Goal: Task Accomplishment & Management: Manage account settings

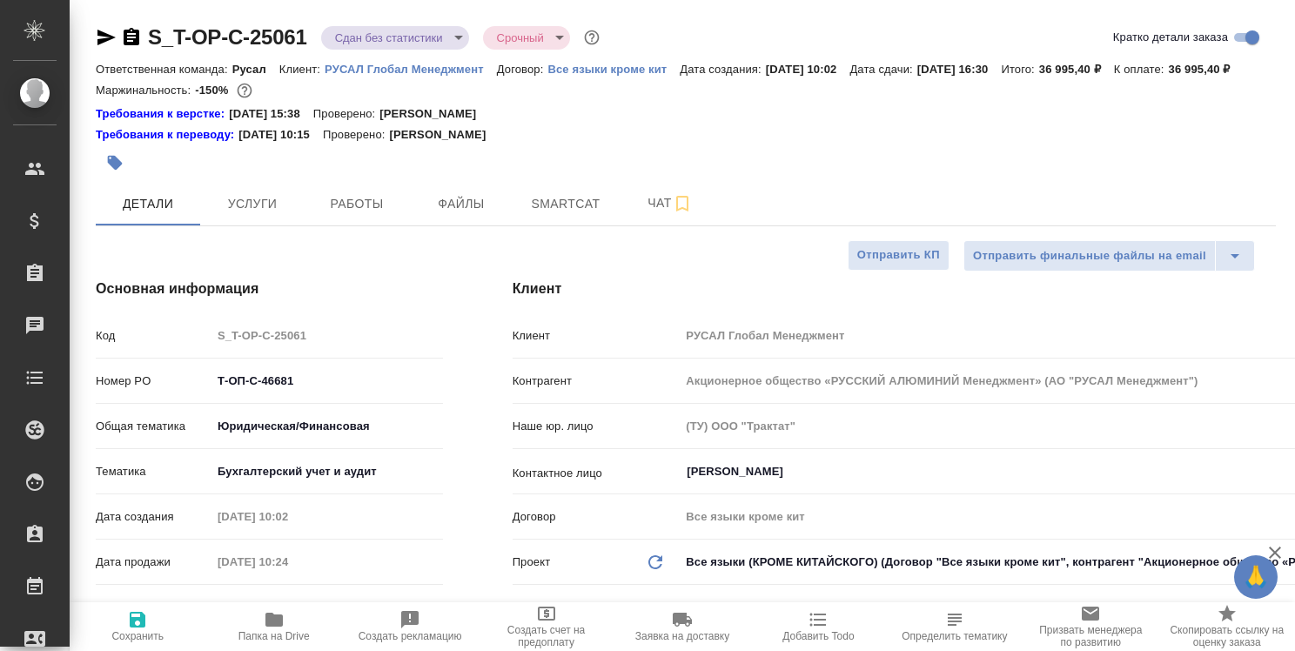
select select "RU"
click at [348, 215] on span "Работы" at bounding box center [357, 204] width 84 height 22
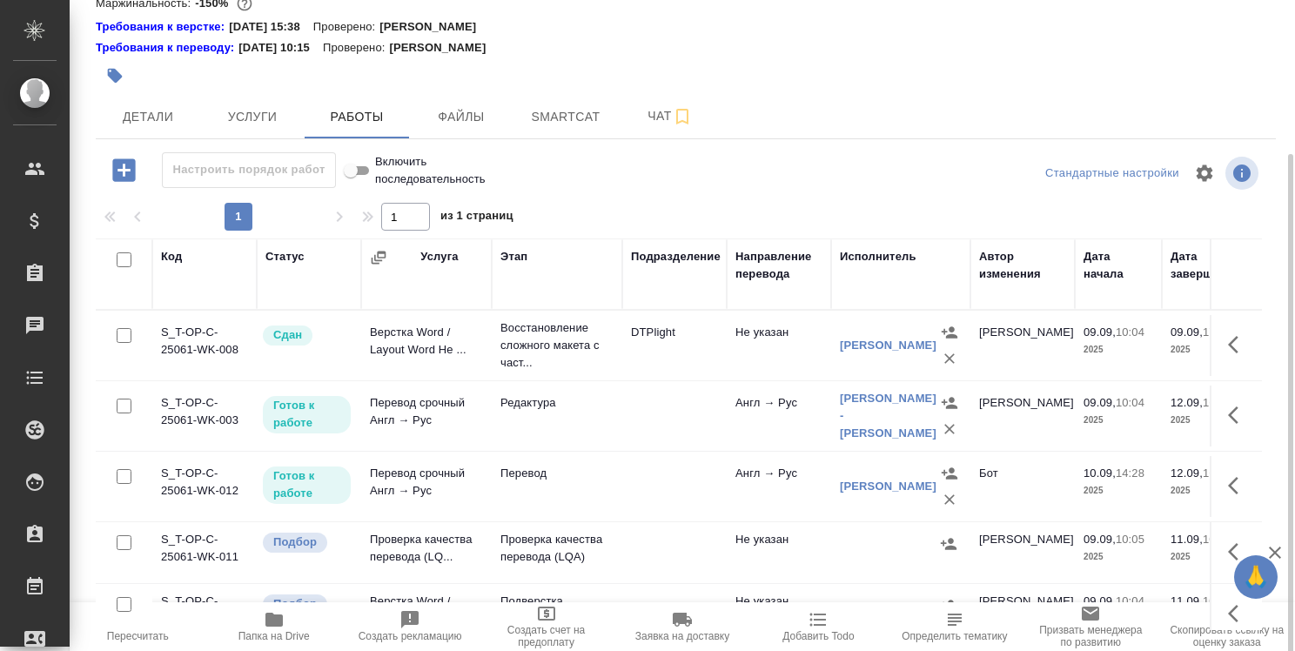
scroll to position [27, 0]
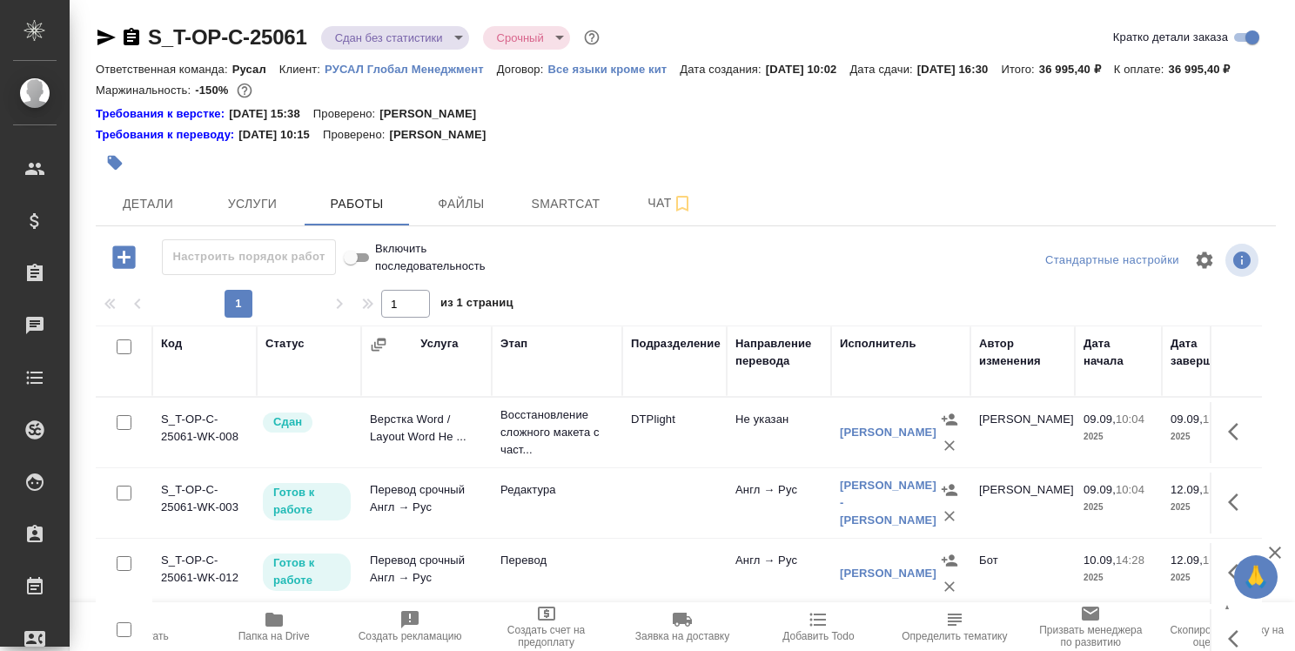
click at [275, 620] on icon "button" at bounding box center [273, 620] width 17 height 14
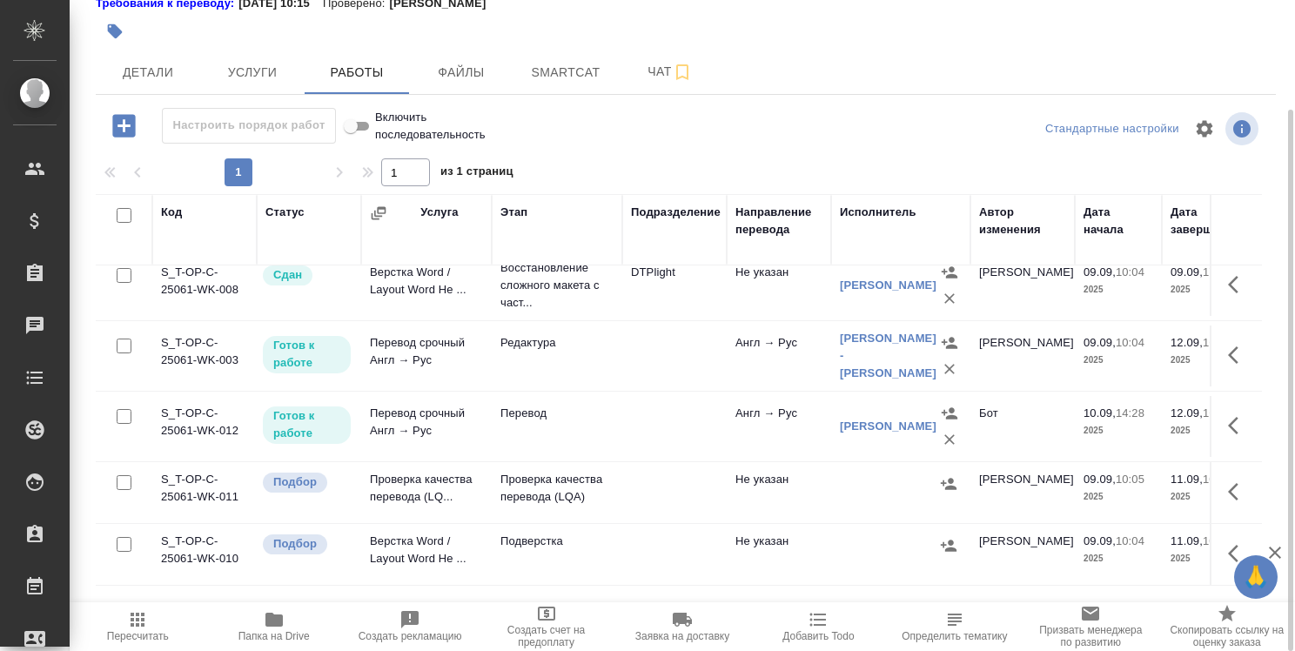
scroll to position [27, 0]
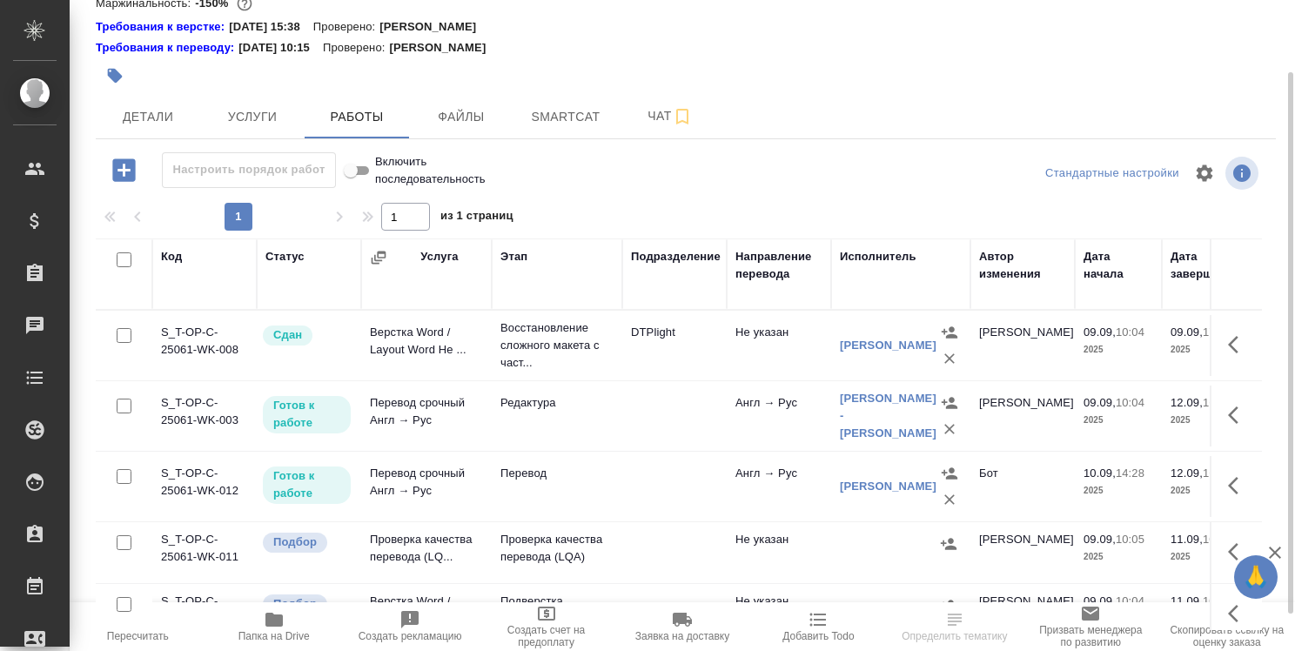
scroll to position [27, 0]
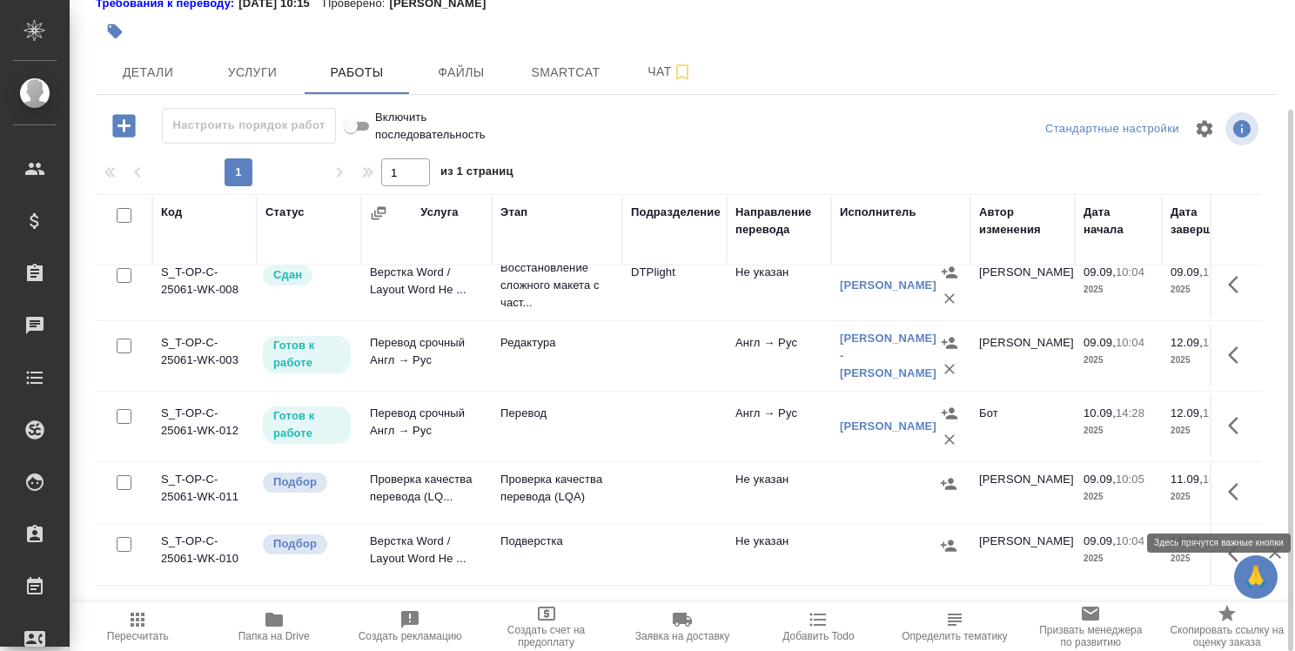
click at [1228, 499] on icon "button" at bounding box center [1238, 491] width 21 height 21
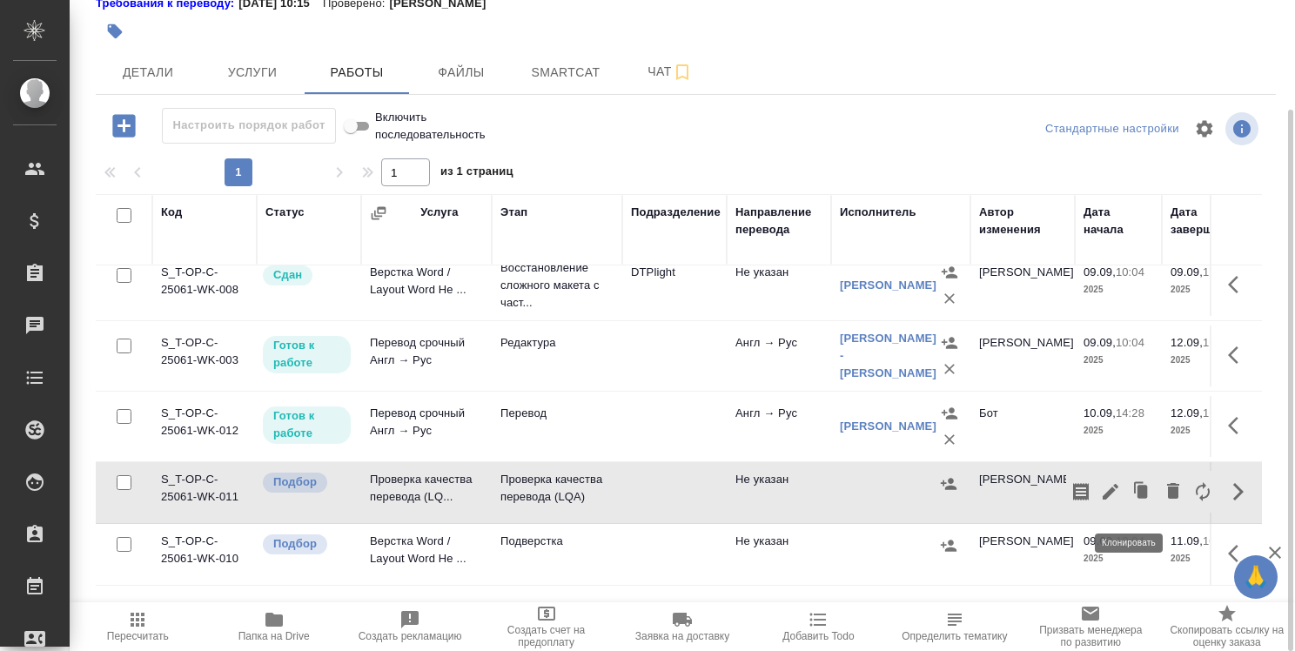
click at [1137, 498] on icon "button" at bounding box center [1142, 491] width 10 height 13
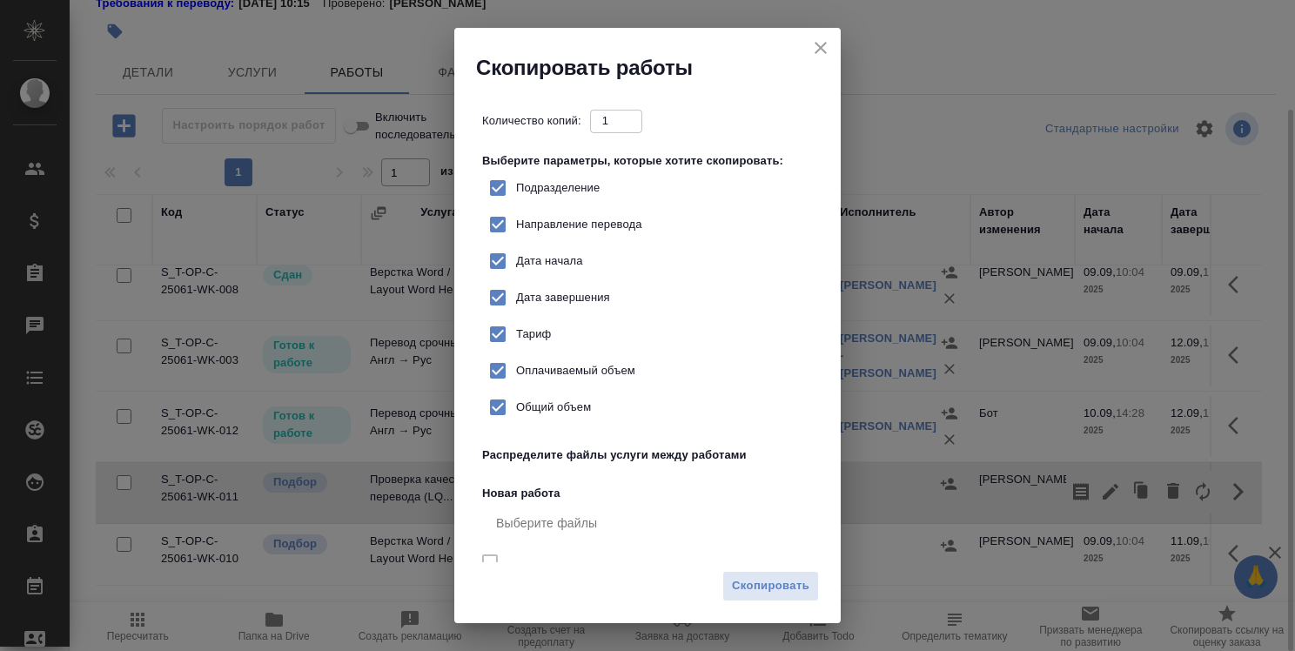
checkbox input "true"
click at [755, 586] on span "Скопировать" at bounding box center [770, 586] width 77 height 20
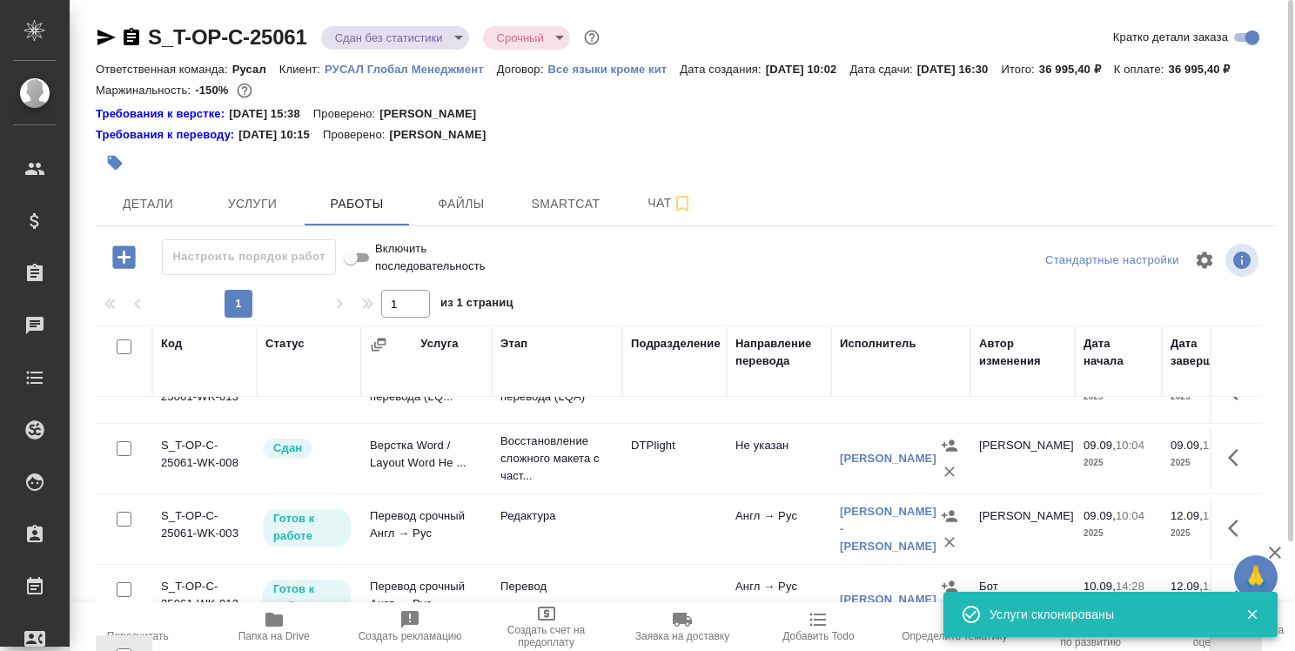
scroll to position [0, 0]
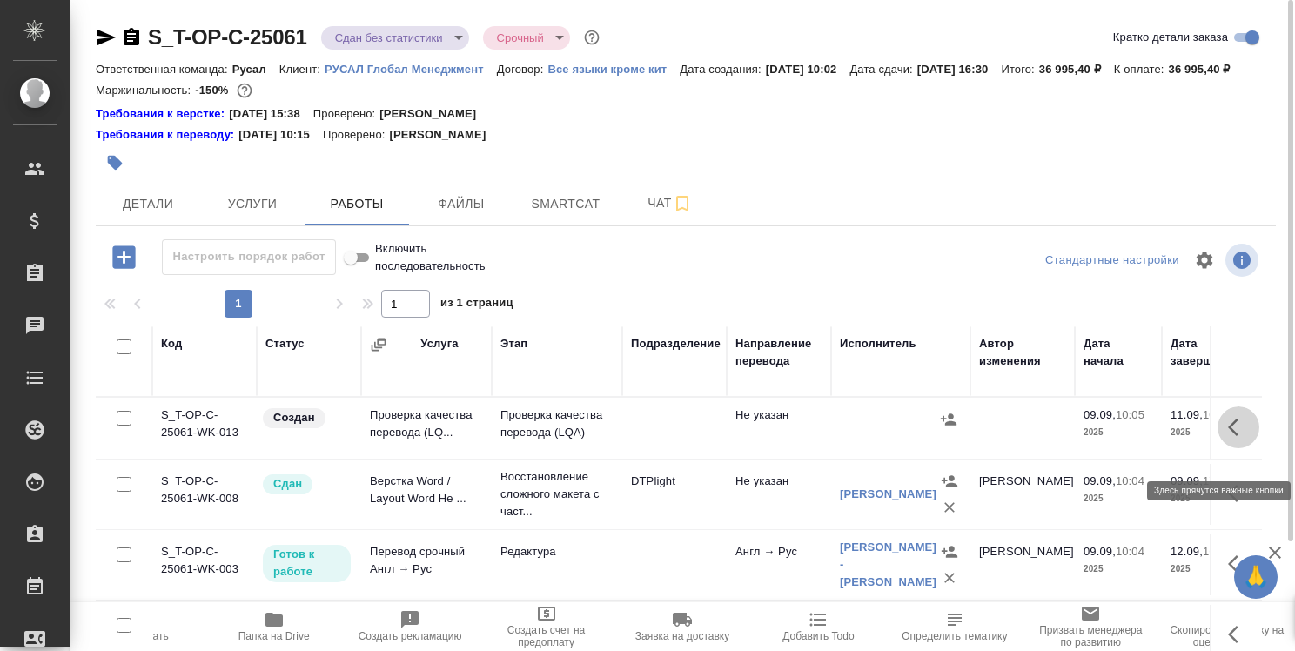
click at [1228, 438] on icon "button" at bounding box center [1238, 427] width 21 height 21
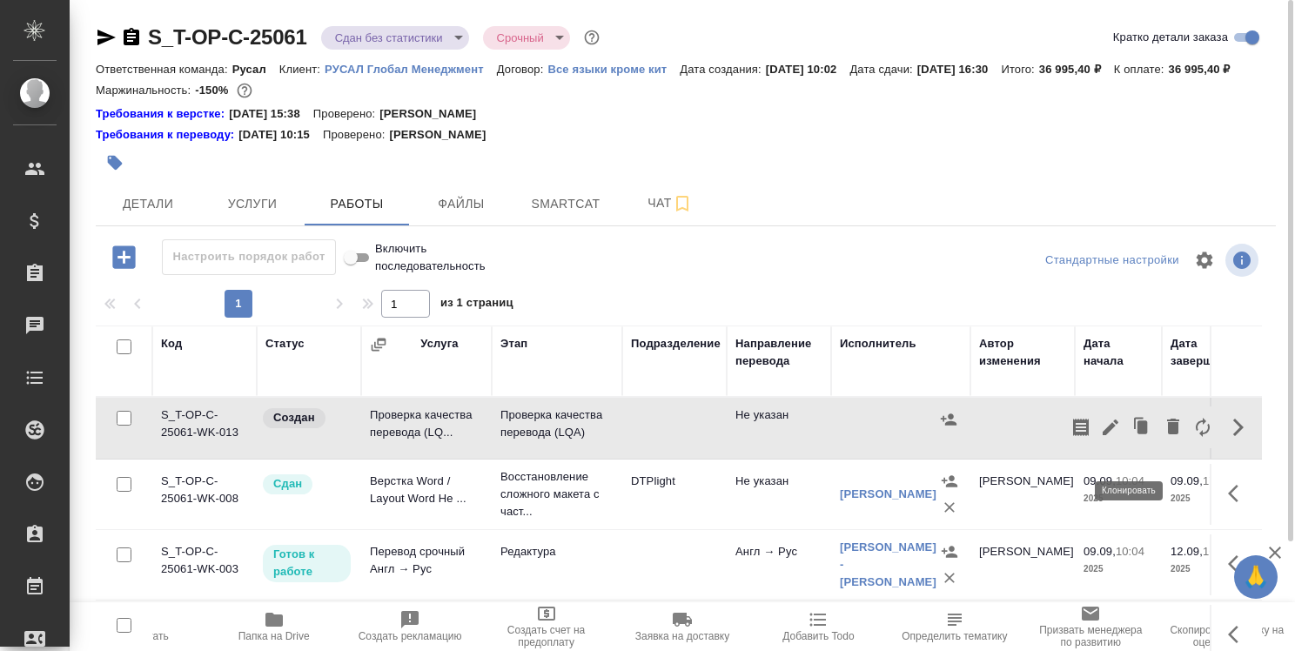
click at [1137, 433] on icon "button" at bounding box center [1142, 426] width 10 height 13
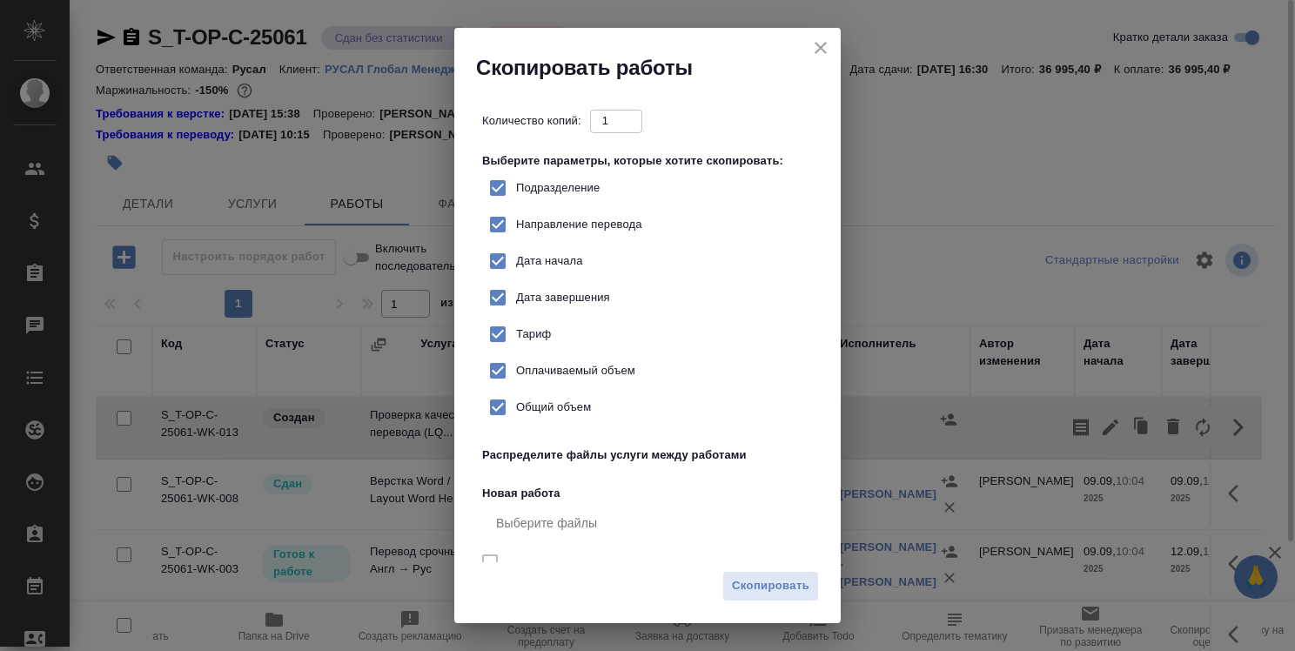
checkbox input "true"
click at [764, 586] on span "Скопировать" at bounding box center [770, 586] width 77 height 20
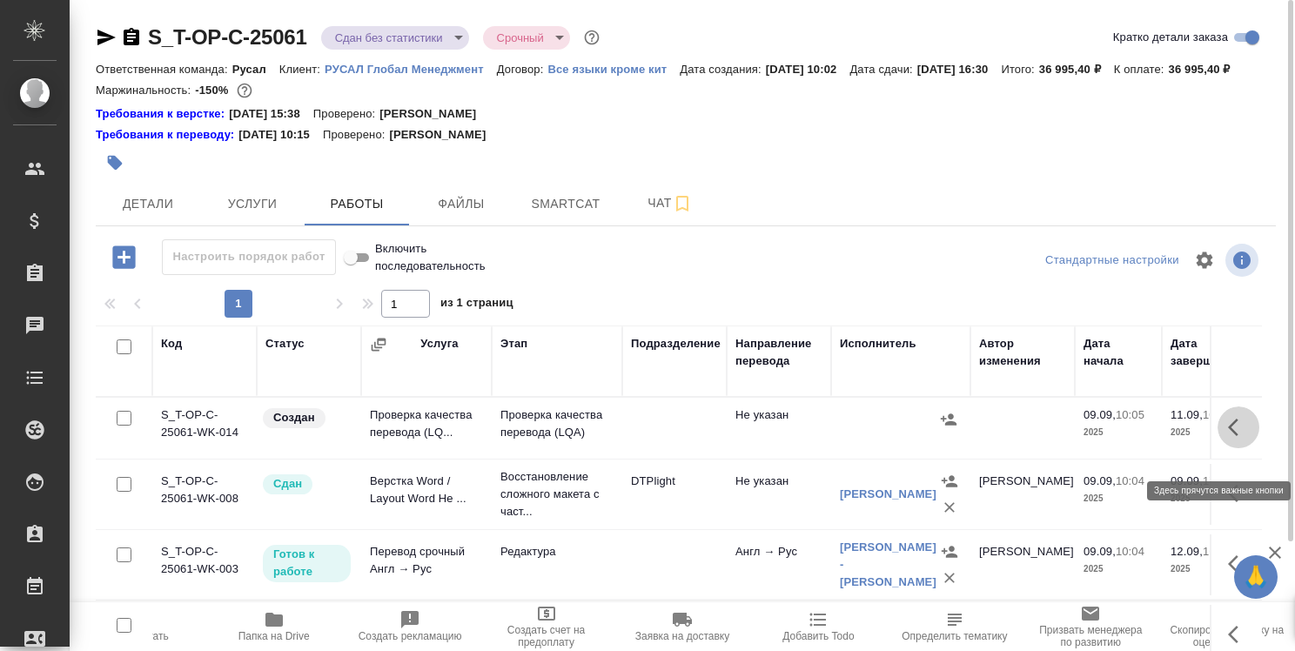
click at [1228, 436] on icon "button" at bounding box center [1233, 427] width 10 height 17
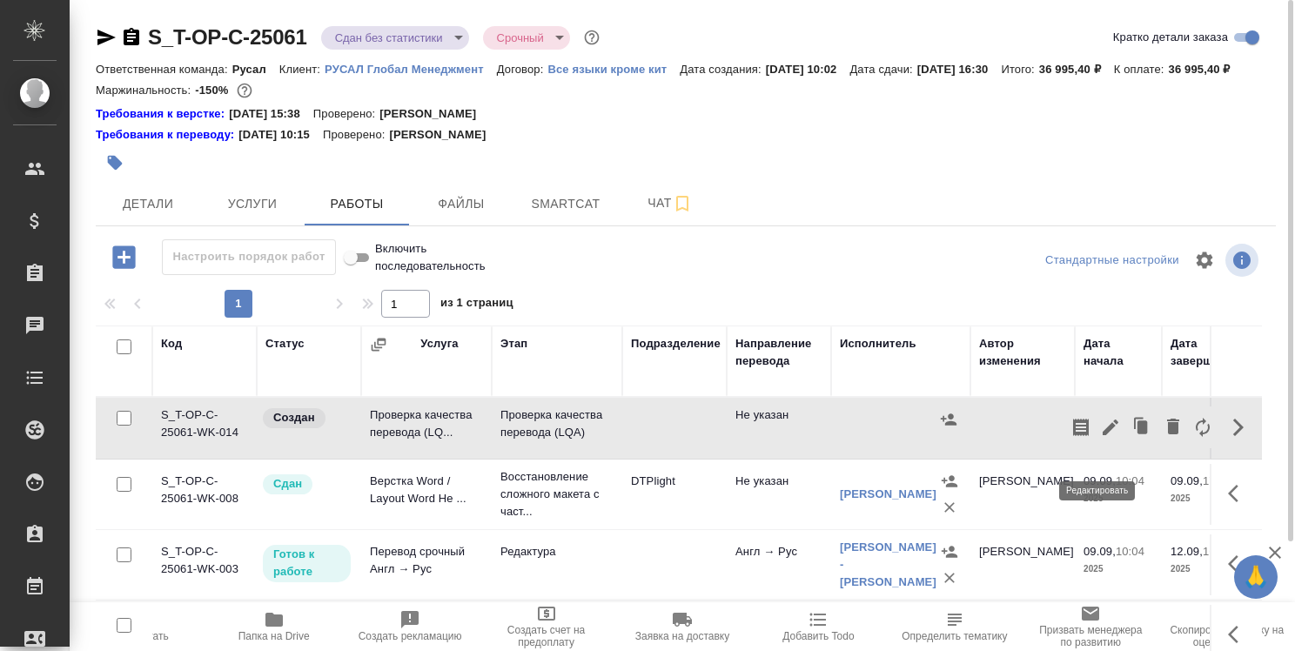
click at [1103, 435] on icon "button" at bounding box center [1111, 427] width 16 height 16
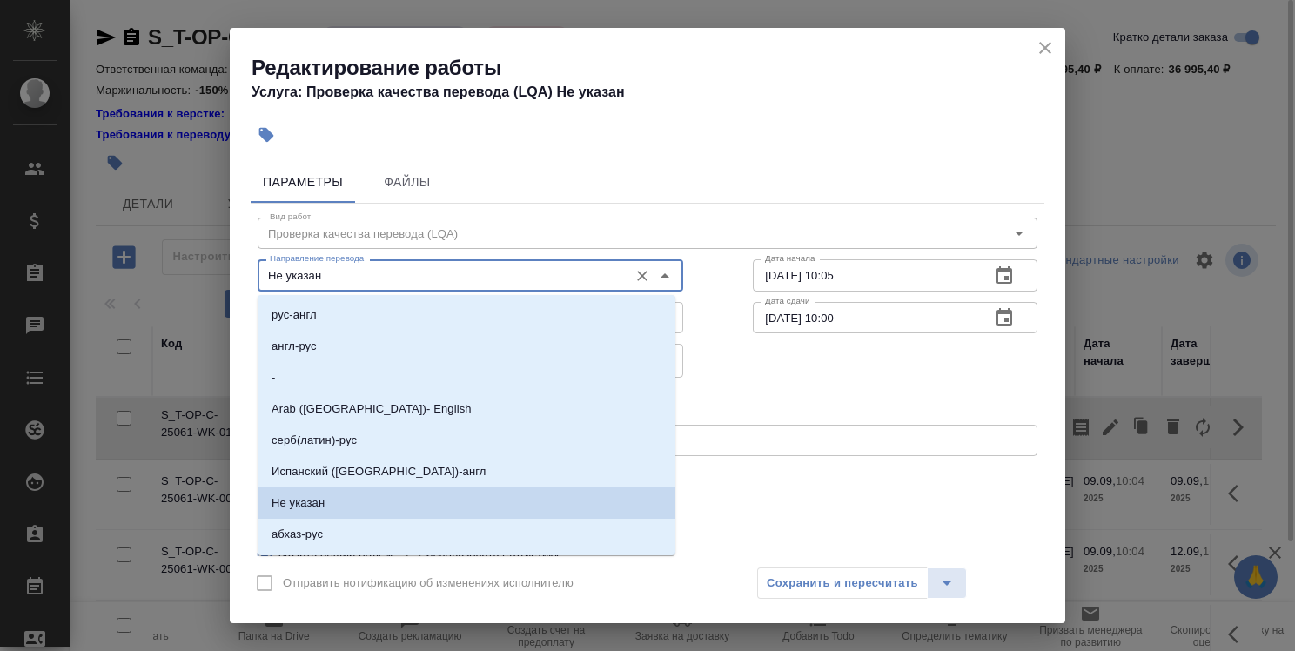
click at [502, 282] on input "Не указан" at bounding box center [441, 275] width 357 height 21
click at [501, 342] on li "англ-рус" at bounding box center [467, 346] width 418 height 31
type input "англ-рус"
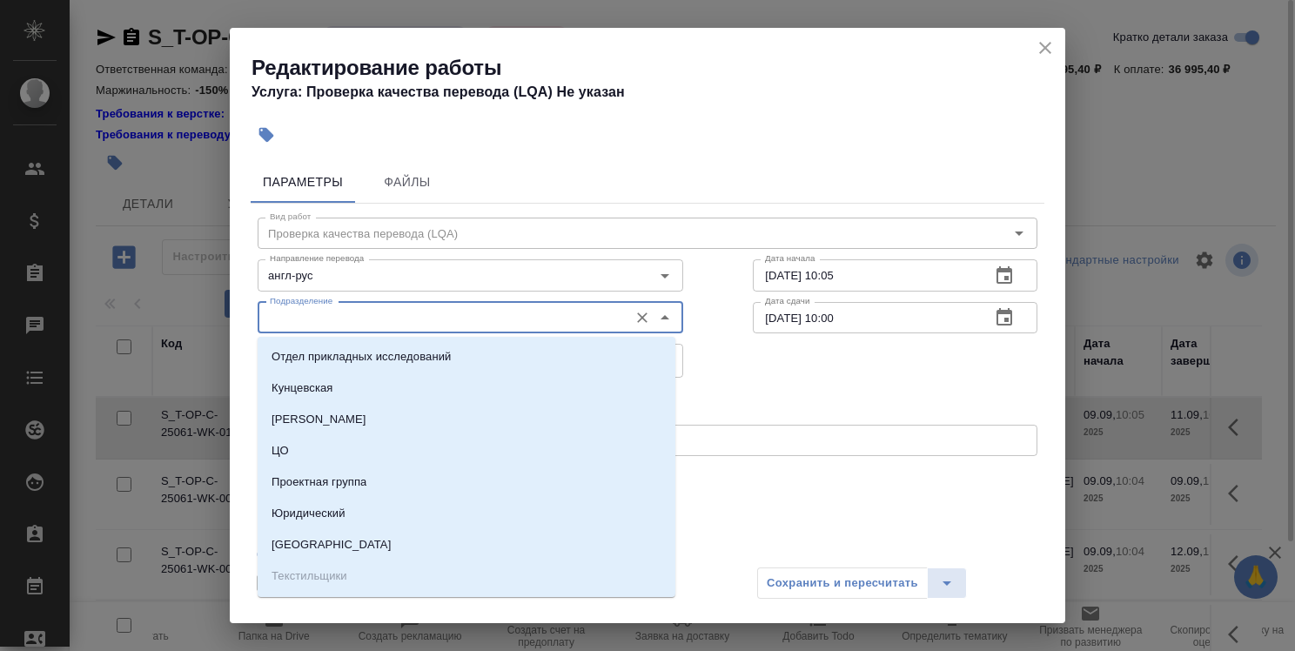
click at [490, 323] on input "Подразделение" at bounding box center [441, 317] width 357 height 21
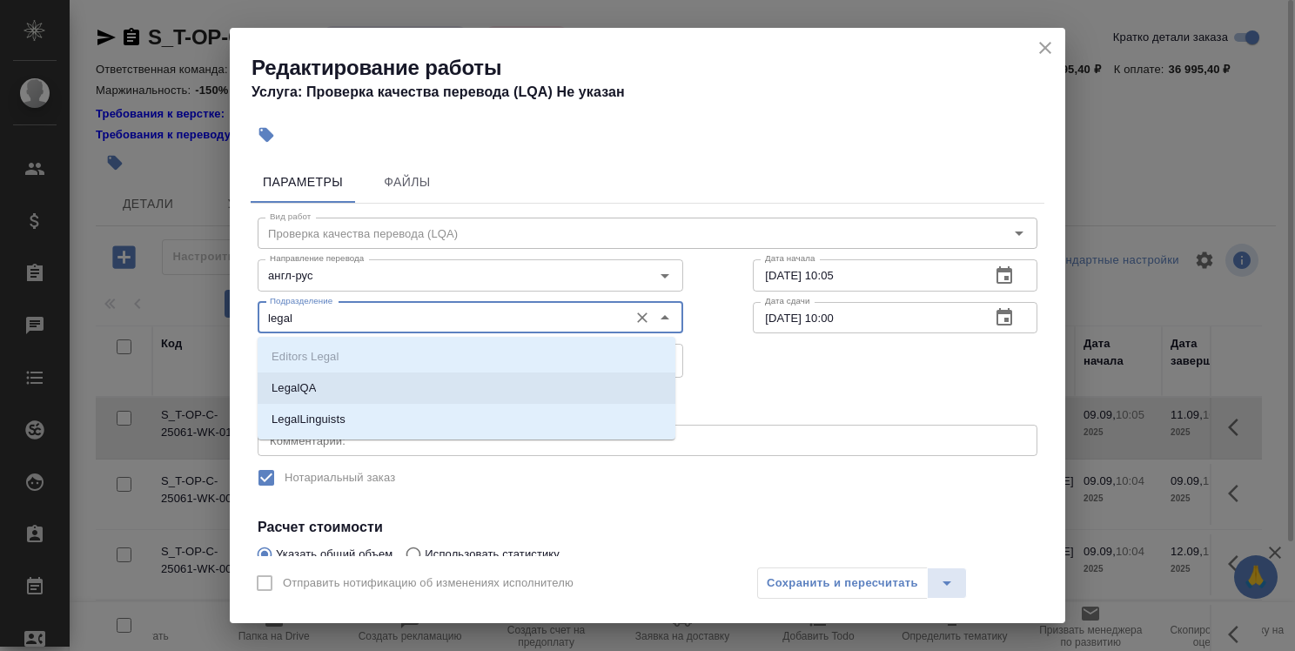
click at [484, 384] on li "LegalQA" at bounding box center [467, 387] width 418 height 31
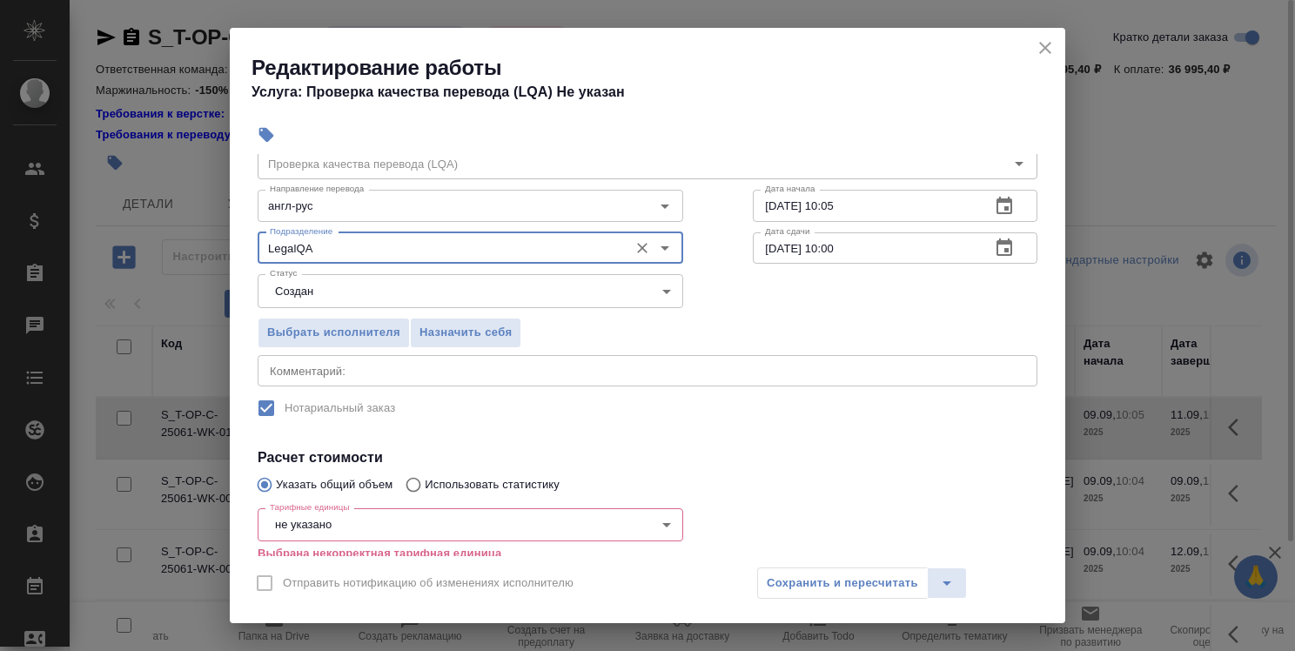
scroll to position [174, 0]
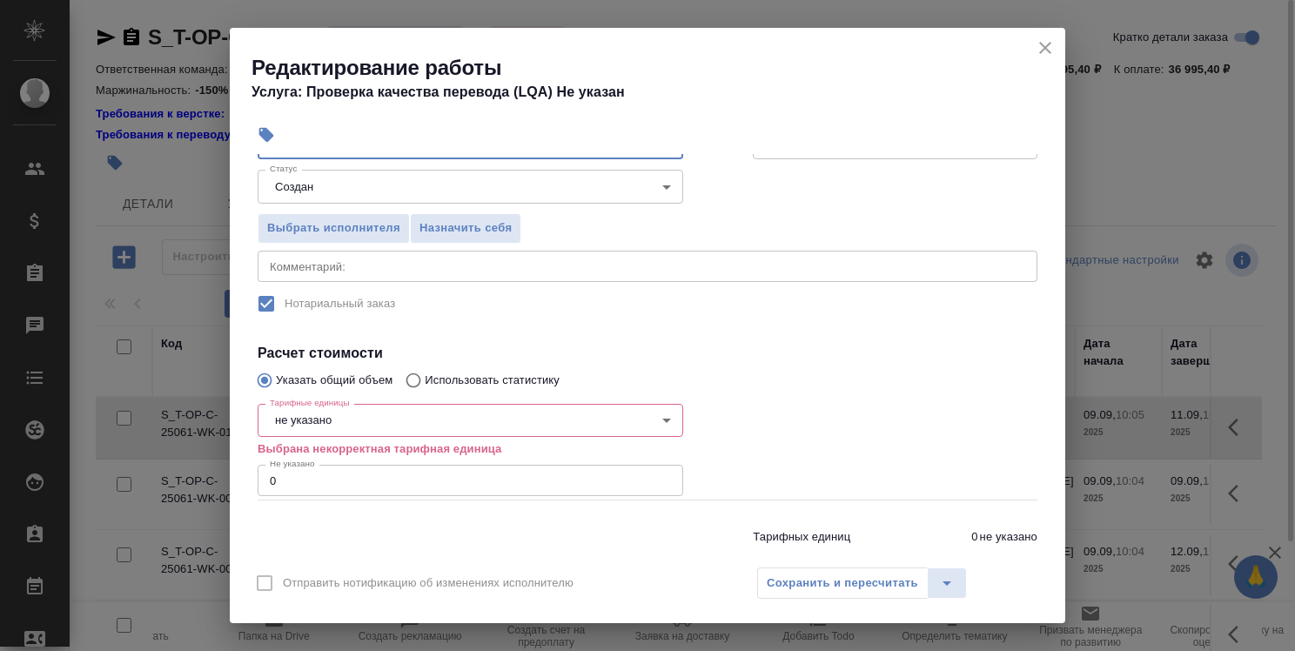
type input "LegalQA"
click at [379, 421] on body "🙏 .cls-1 fill:#fff; AWATERA [PERSON_NAME] Спецификации Заказы 0 Чаты Todo Проек…" at bounding box center [647, 325] width 1295 height 651
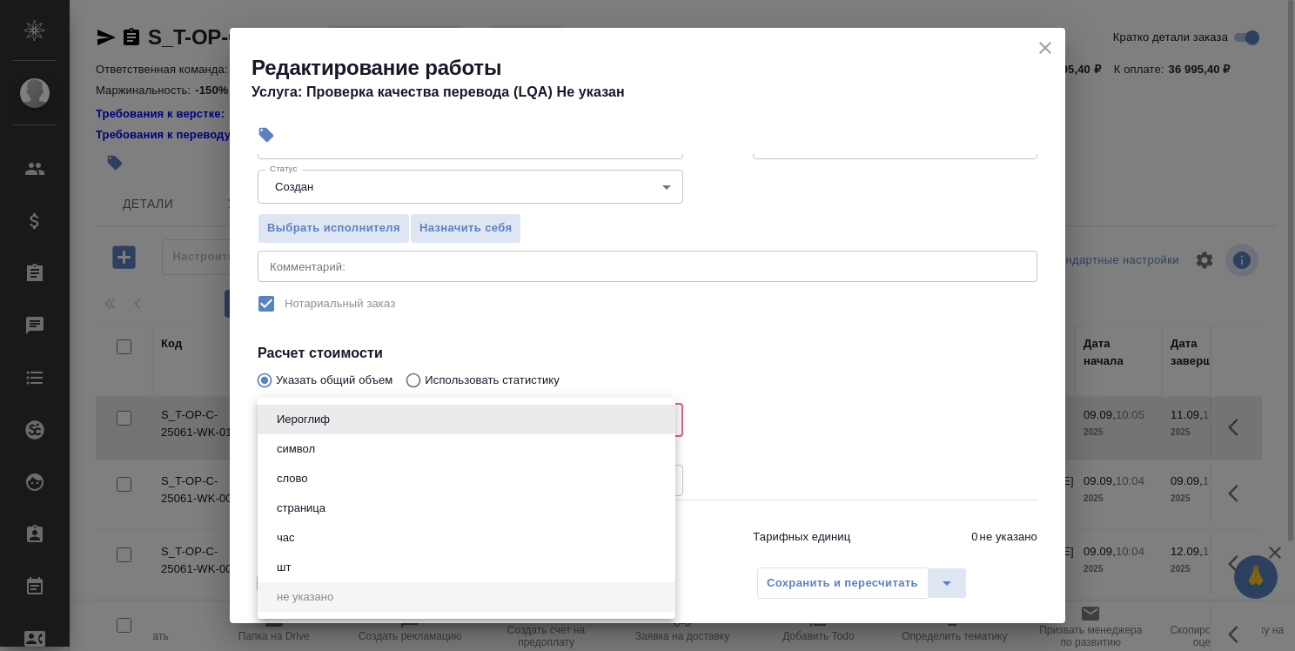
click at [364, 540] on li "час" at bounding box center [467, 538] width 418 height 30
type input "5a8b1489cc6b4906c91bfd93"
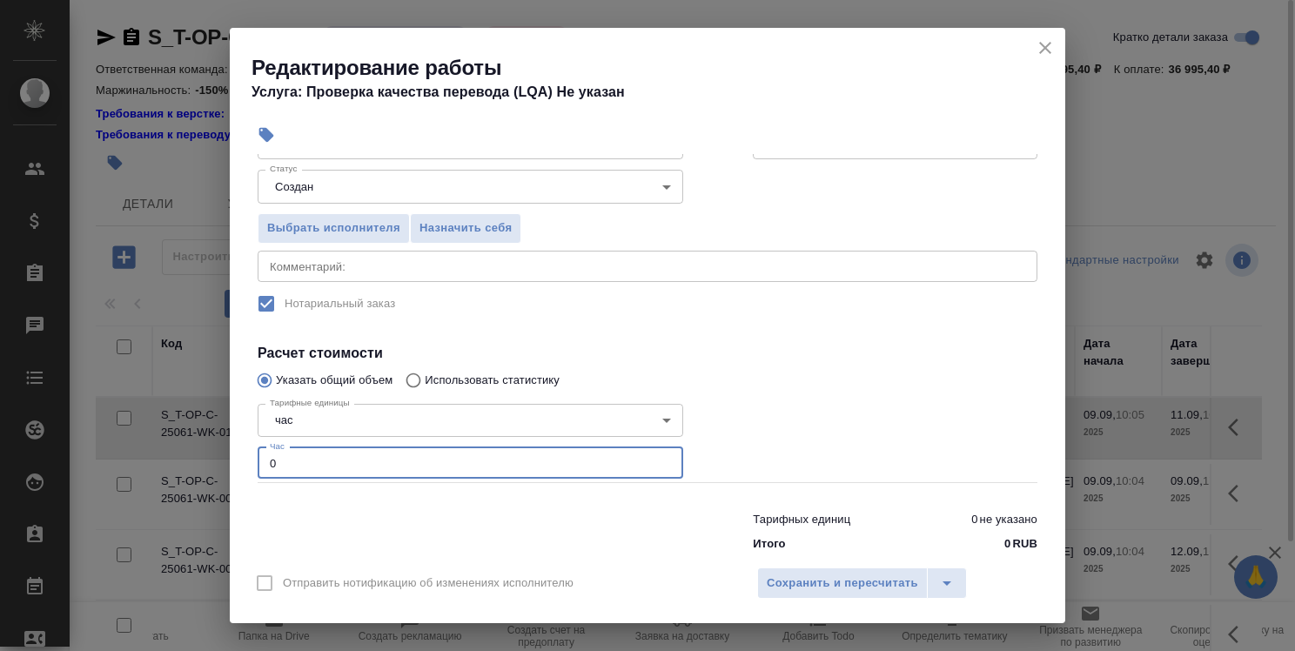
drag, startPoint x: 292, startPoint y: 471, endPoint x: 266, endPoint y: 469, distance: 26.2
click at [266, 469] on input "0" at bounding box center [471, 462] width 426 height 31
type input "1"
click at [821, 568] on button "Сохранить и пересчитать" at bounding box center [842, 582] width 171 height 31
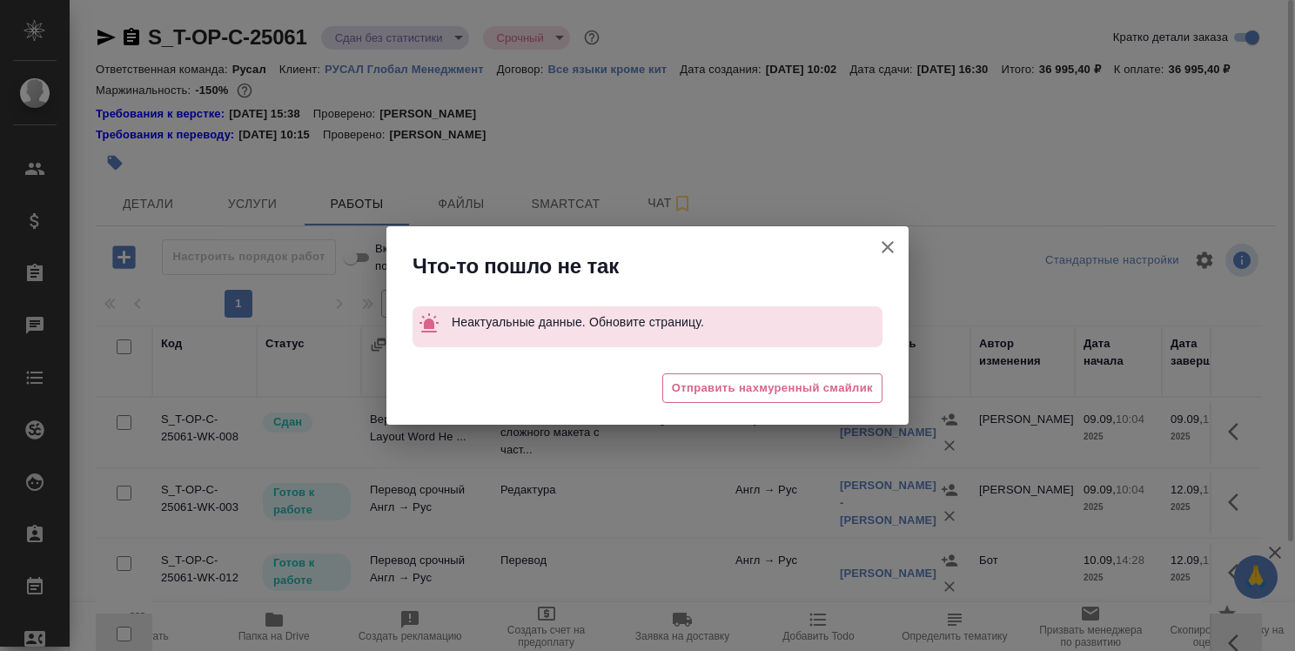
click at [889, 248] on icon "button" at bounding box center [888, 247] width 12 height 12
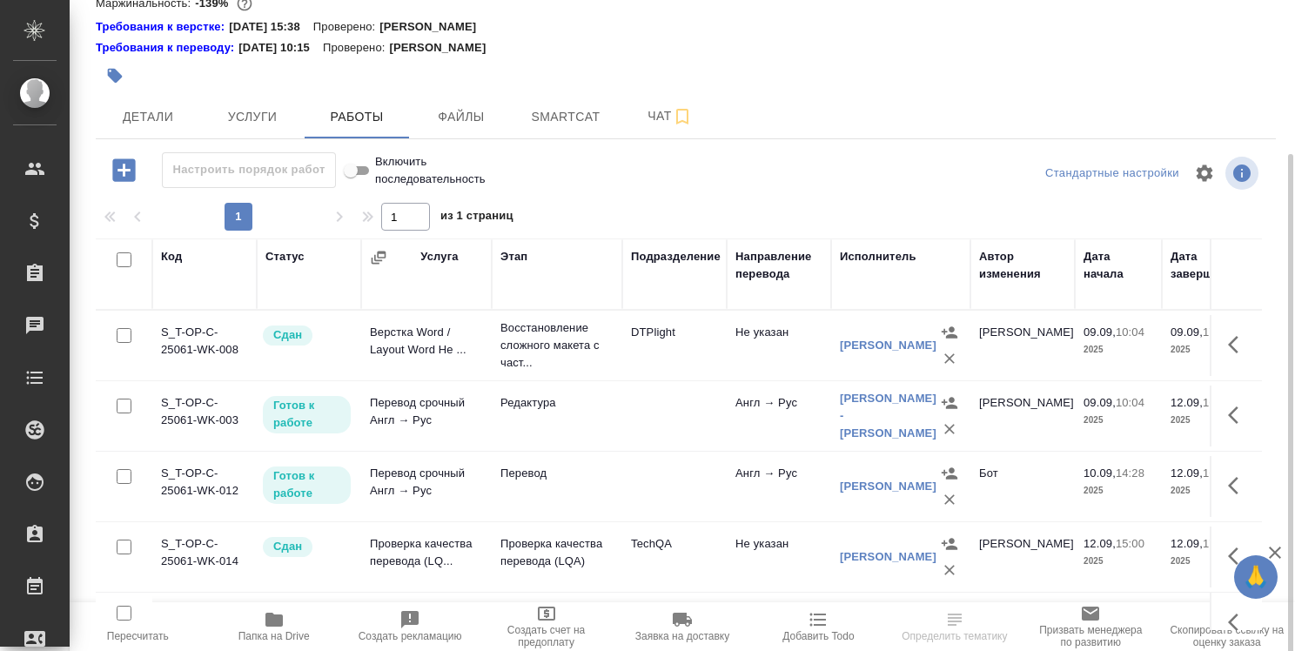
scroll to position [87, 0]
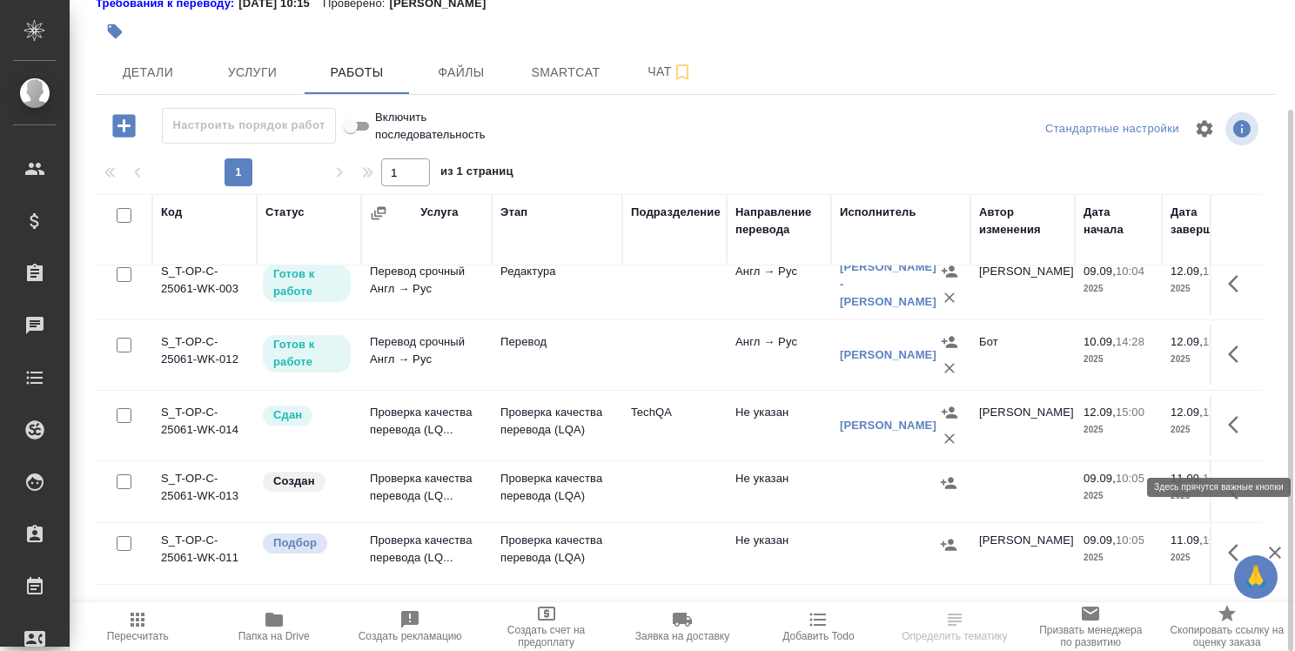
click at [1228, 435] on icon "button" at bounding box center [1238, 424] width 21 height 21
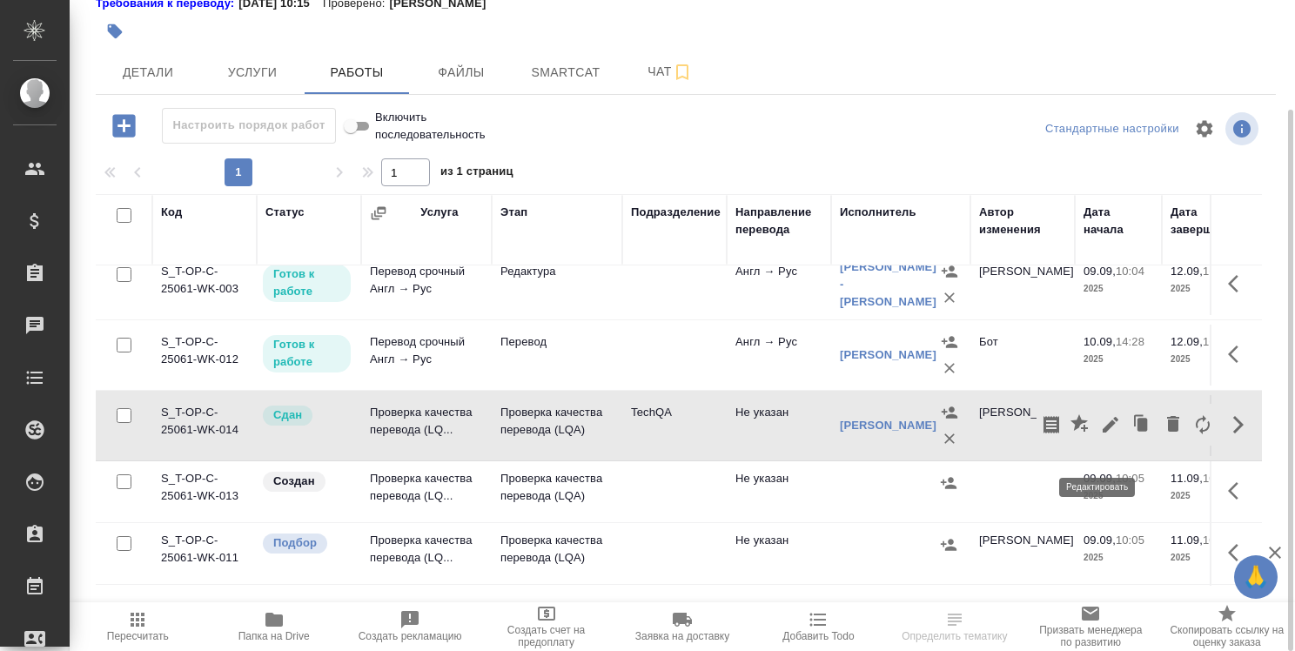
click at [1100, 435] on icon "button" at bounding box center [1110, 424] width 21 height 21
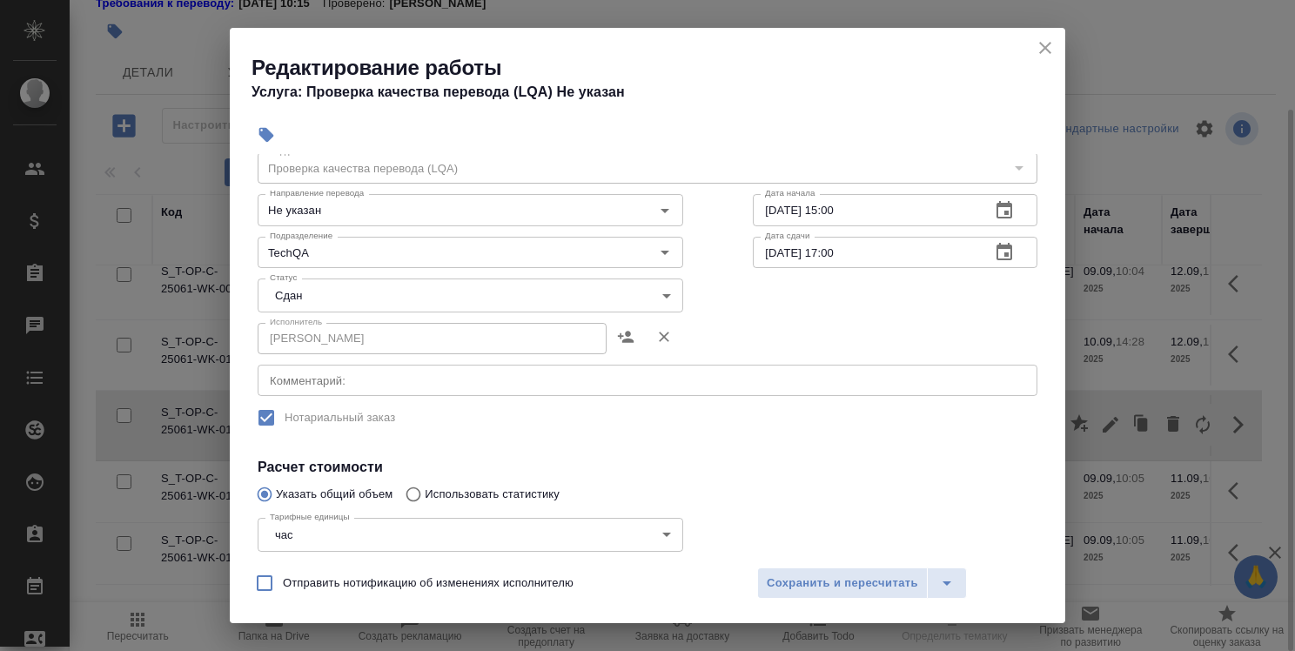
scroll to position [261, 0]
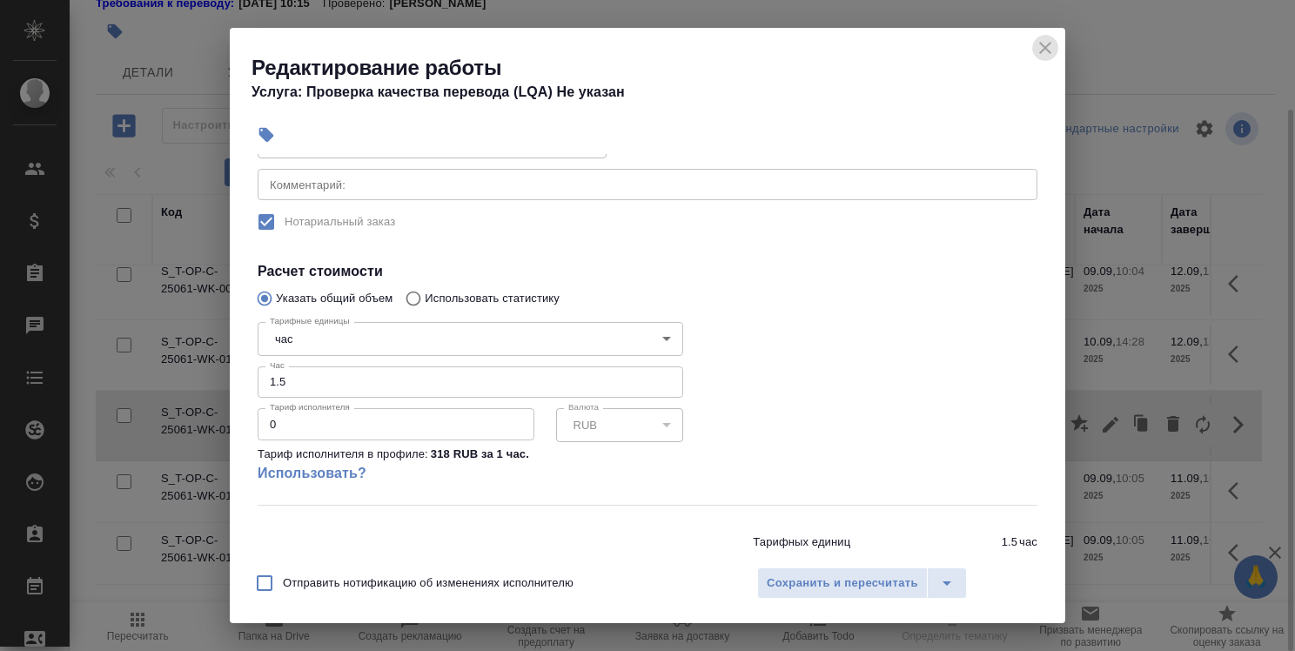
click at [1046, 49] on icon "close" at bounding box center [1045, 48] width 12 height 12
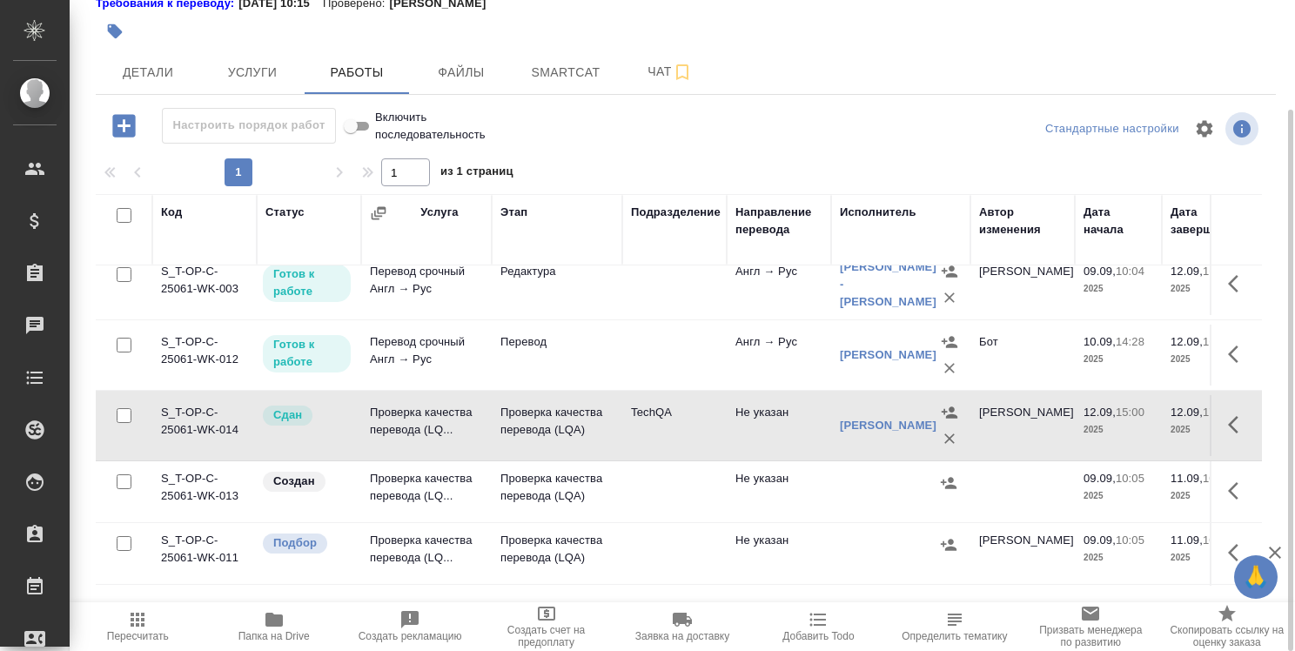
scroll to position [159, 0]
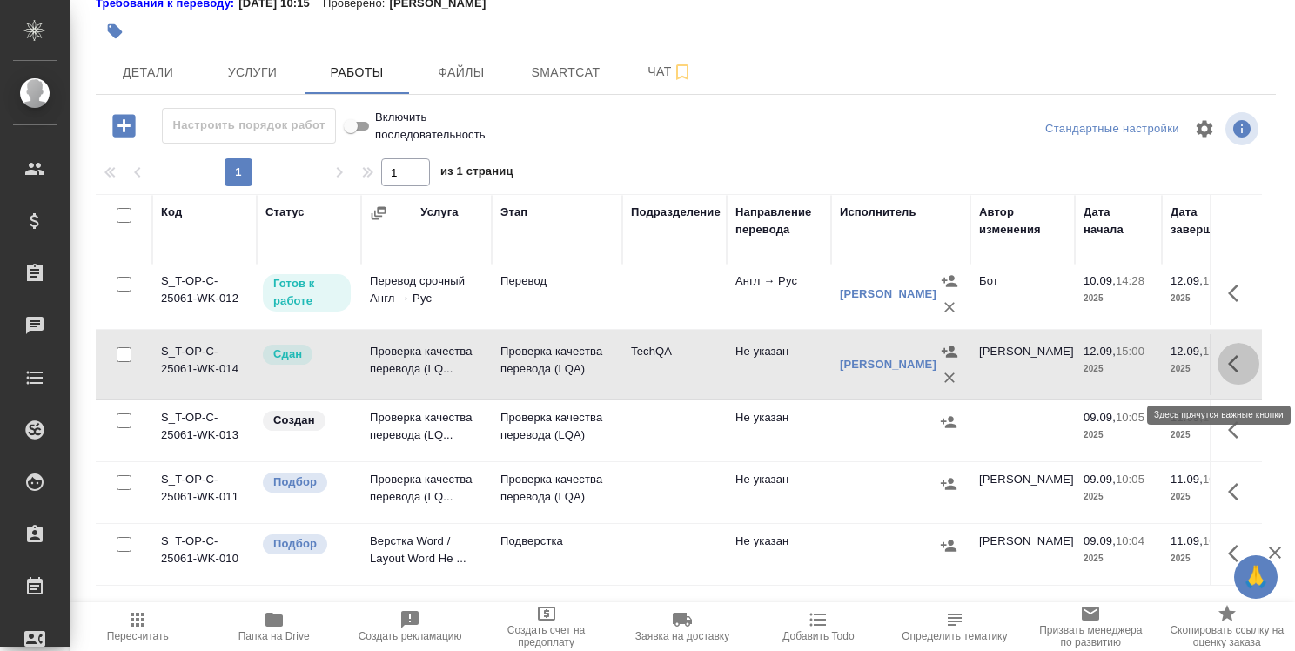
click at [1228, 365] on icon "button" at bounding box center [1238, 363] width 21 height 21
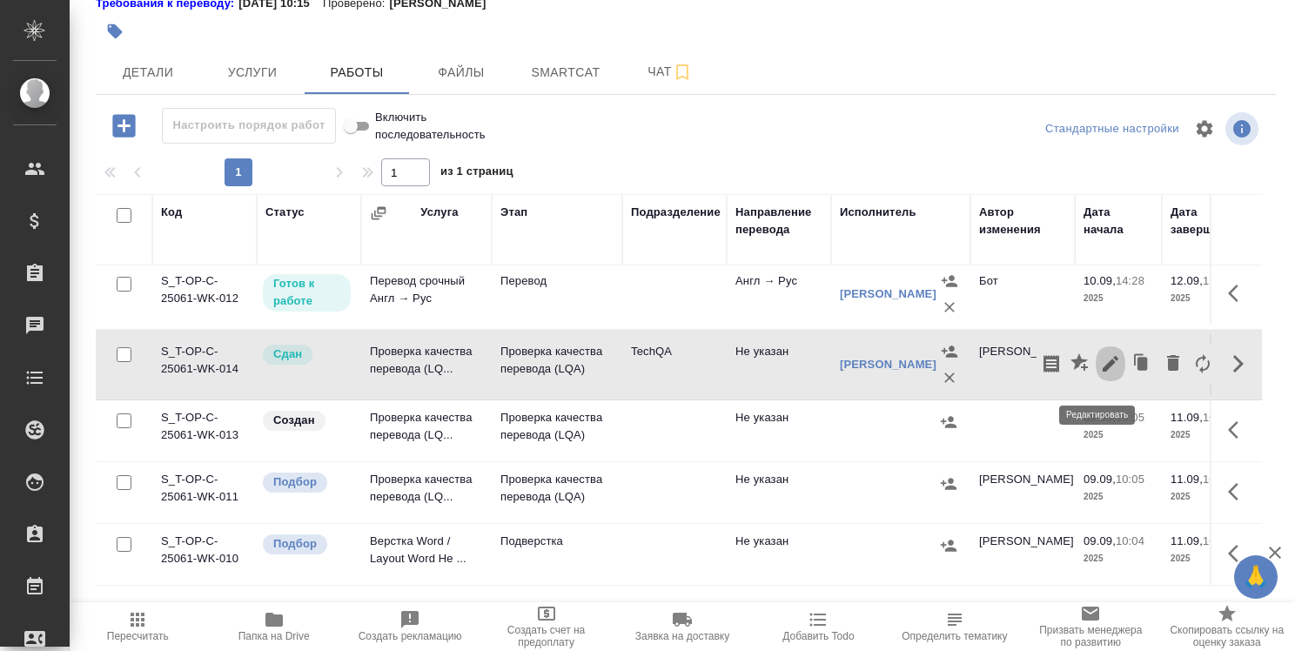
click at [1100, 374] on icon "button" at bounding box center [1110, 363] width 21 height 21
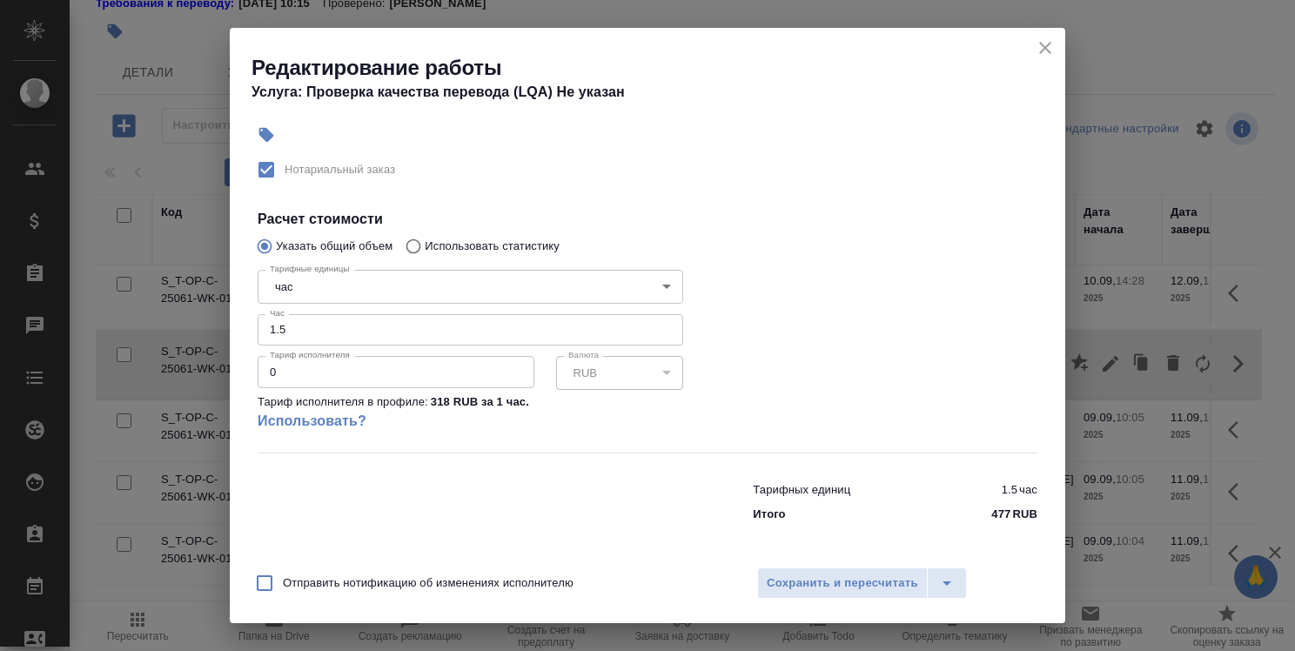
scroll to position [0, 0]
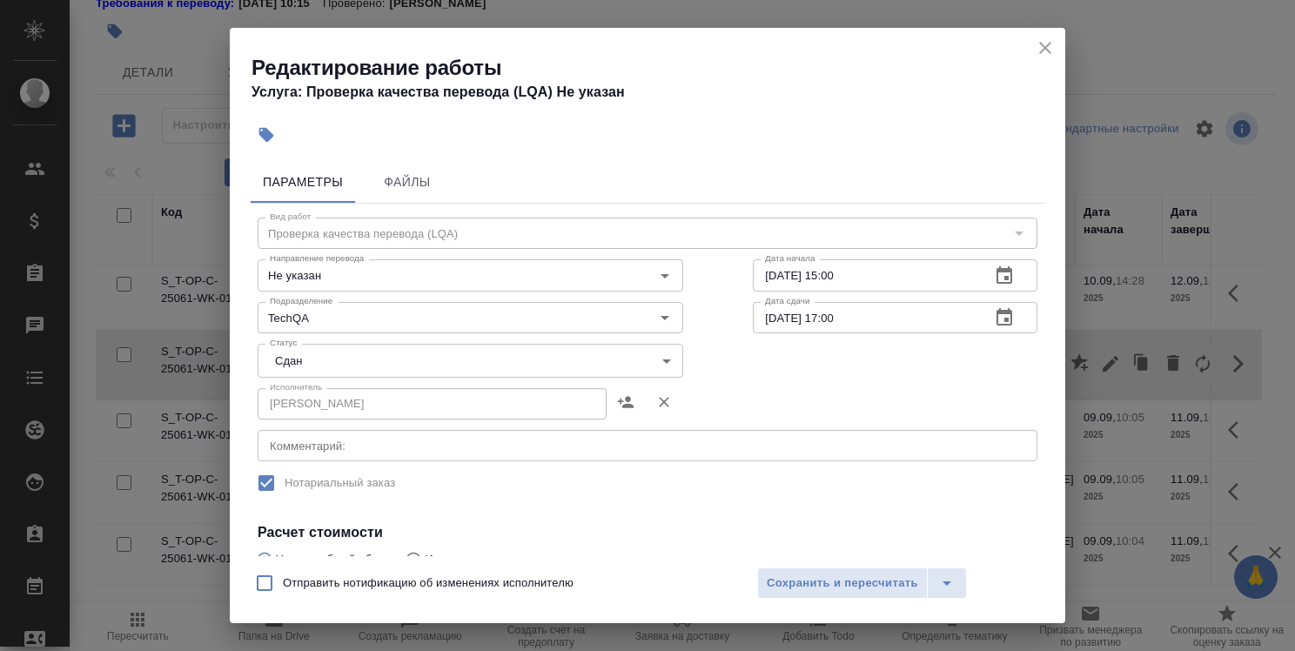
click at [1044, 55] on icon "close" at bounding box center [1045, 47] width 21 height 21
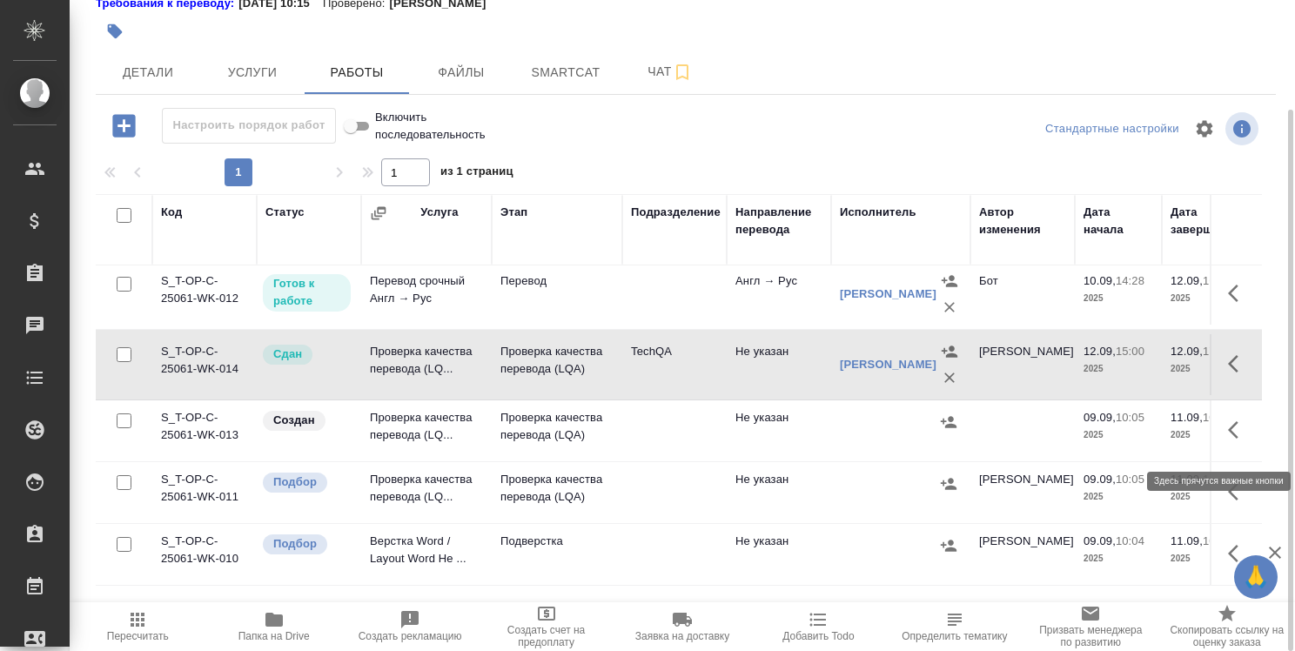
click at [1228, 440] on icon "button" at bounding box center [1238, 429] width 21 height 21
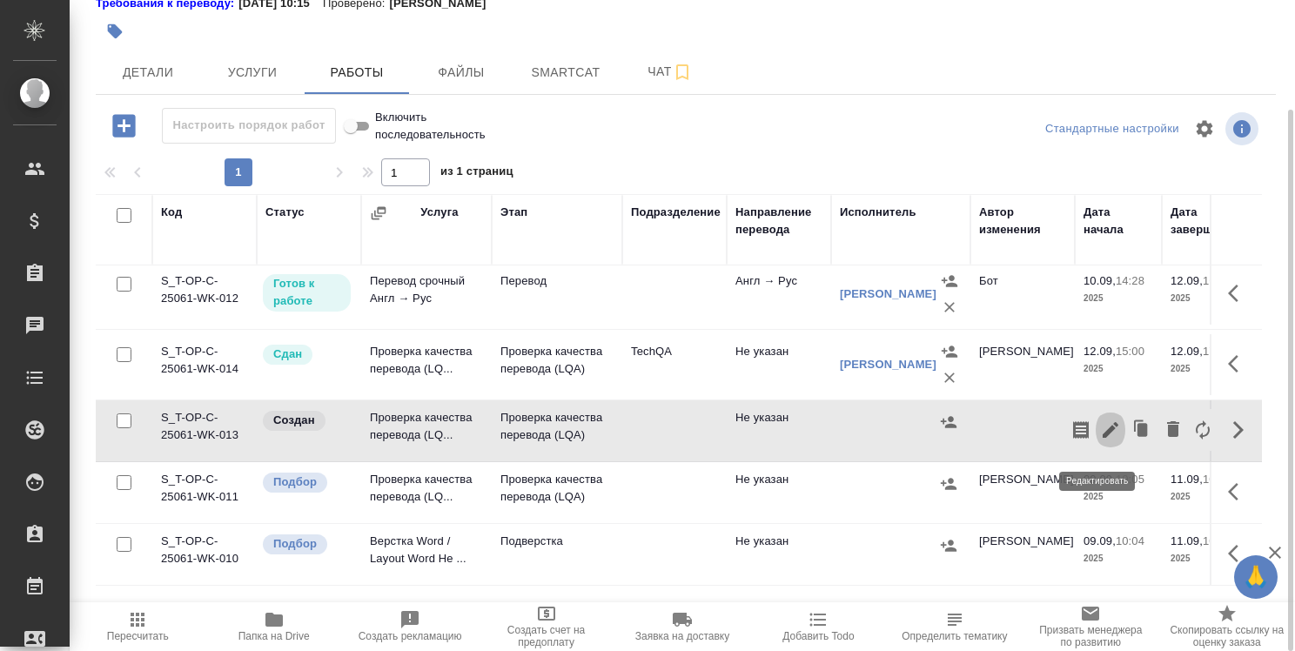
click at [1103, 438] on icon "button" at bounding box center [1111, 430] width 16 height 16
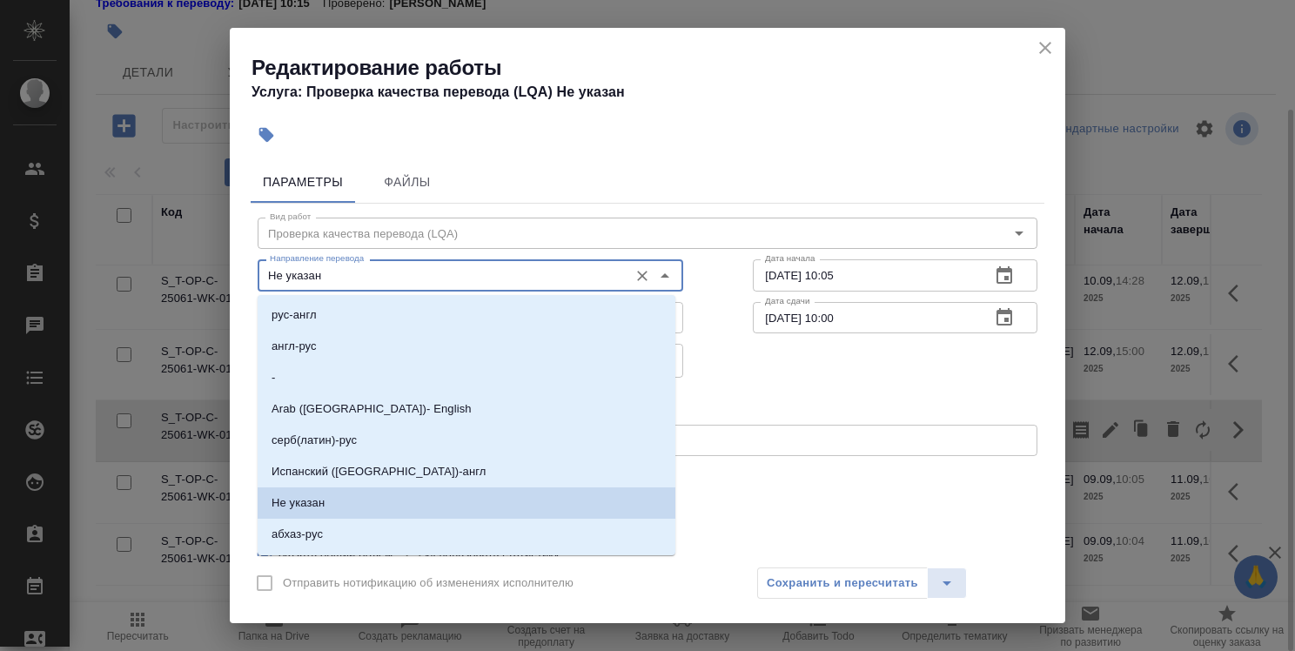
click at [553, 280] on input "Не указан" at bounding box center [441, 275] width 357 height 21
click at [548, 338] on li "англ-рус" at bounding box center [467, 346] width 418 height 31
type input "англ-рус"
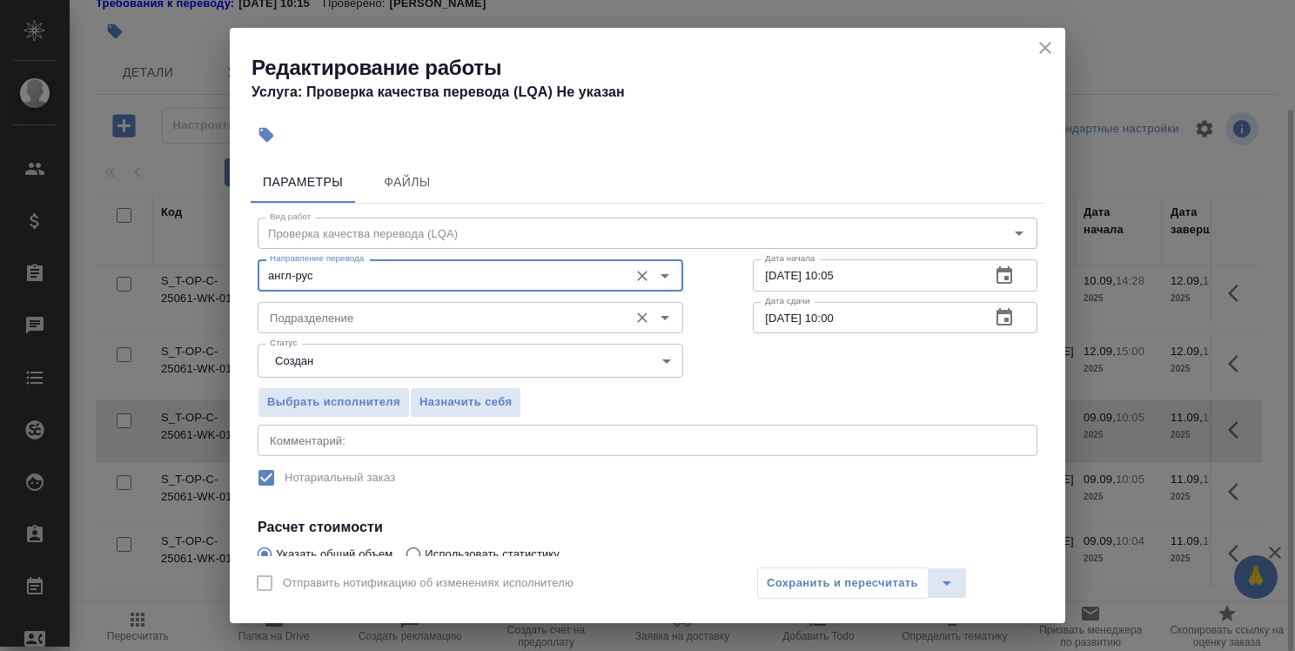
click at [541, 318] on input "Подразделение" at bounding box center [441, 317] width 357 height 21
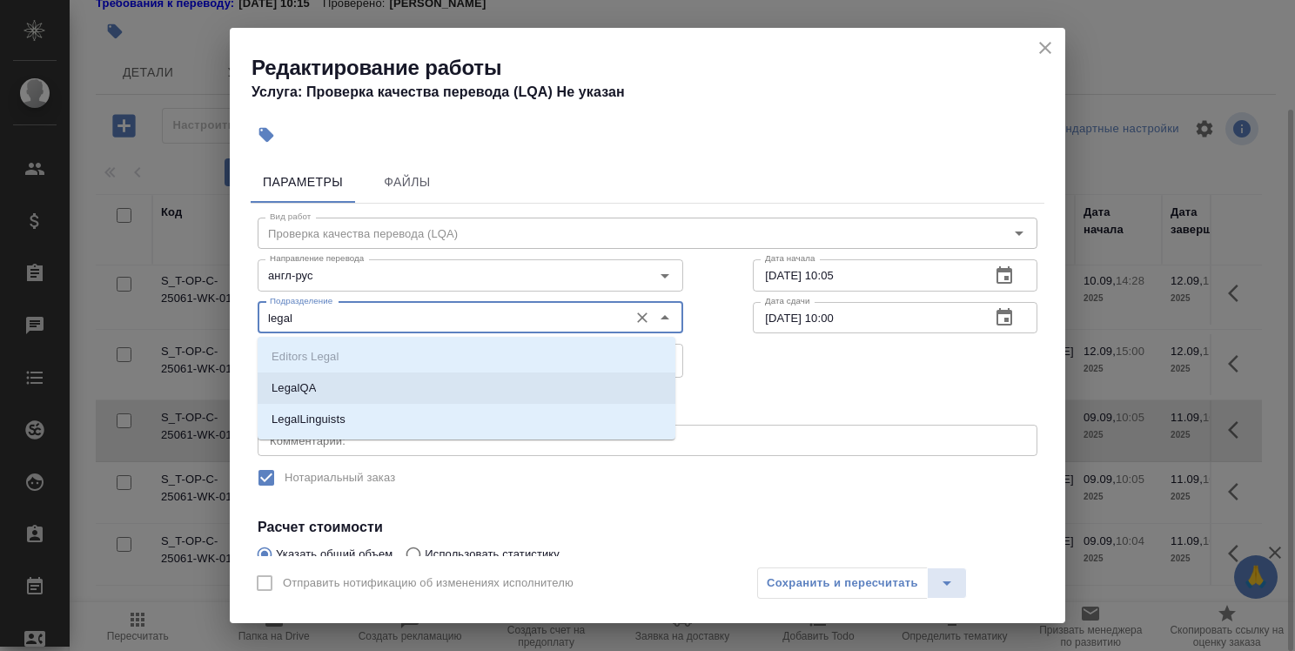
click at [515, 387] on li "LegalQA" at bounding box center [467, 387] width 418 height 31
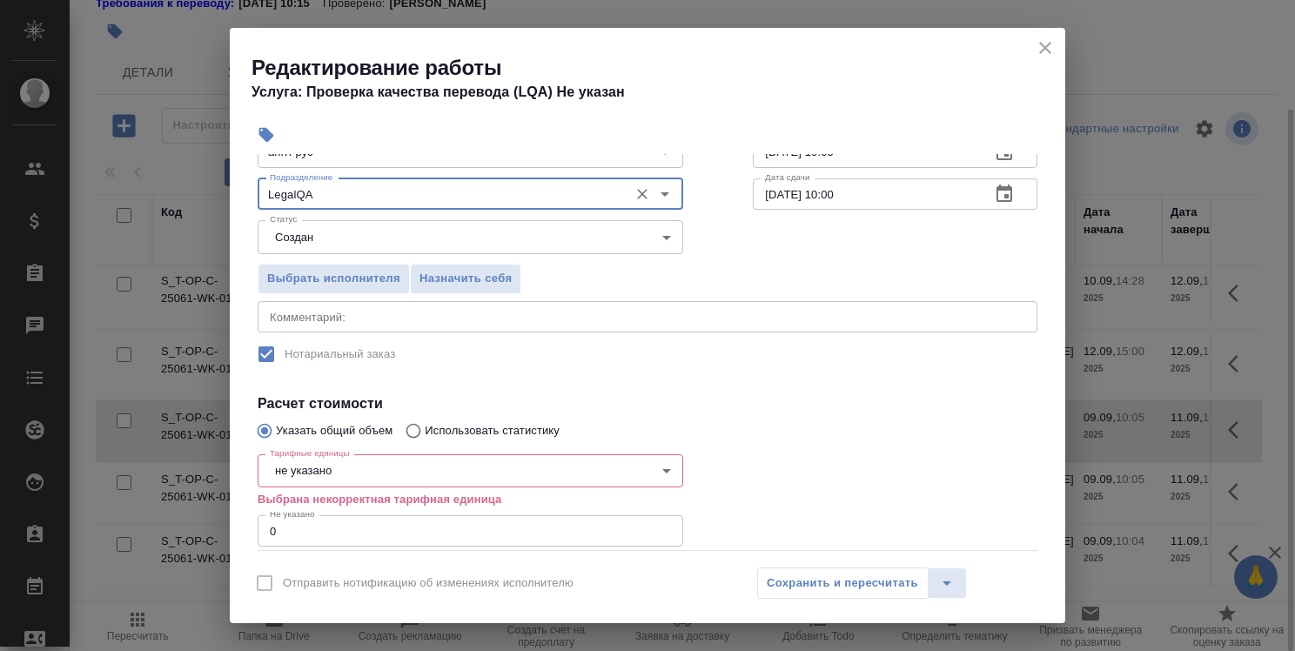
scroll to position [222, 0]
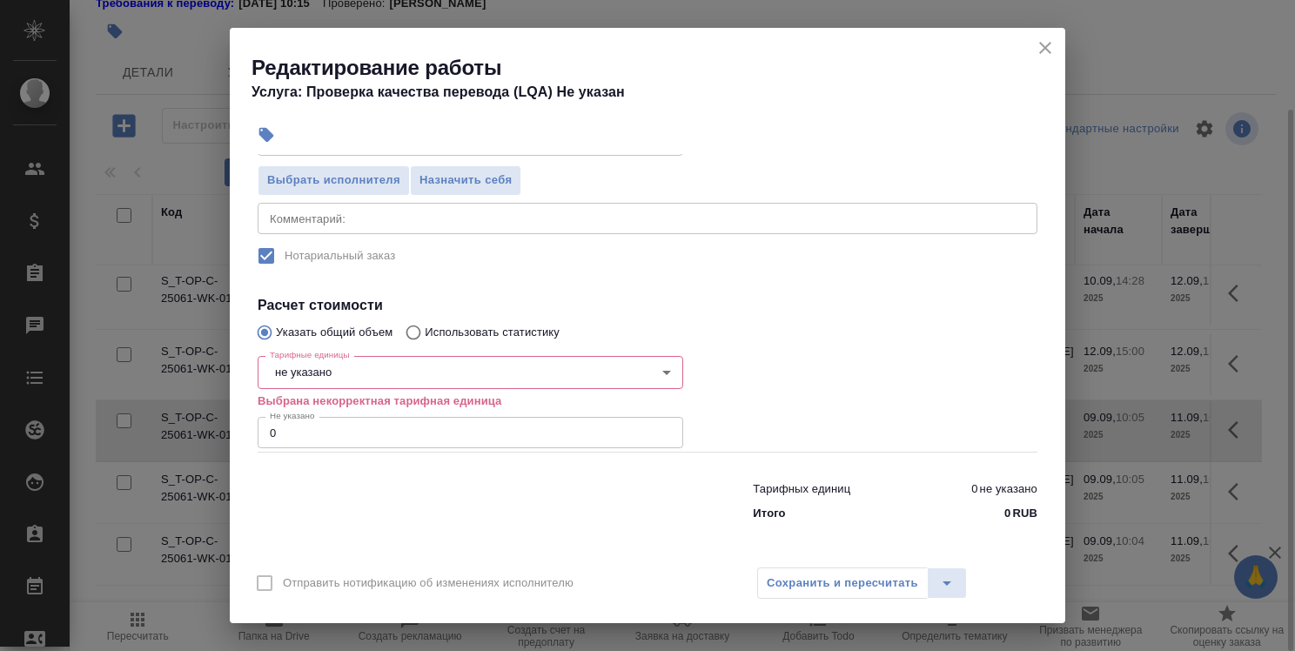
type input "LegalQA"
click at [644, 369] on body "🙏 .cls-1 fill:#fff; AWATERA Strelnikova Olga Клиенты Спецификации Заказы 0 Чаты…" at bounding box center [647, 325] width 1295 height 651
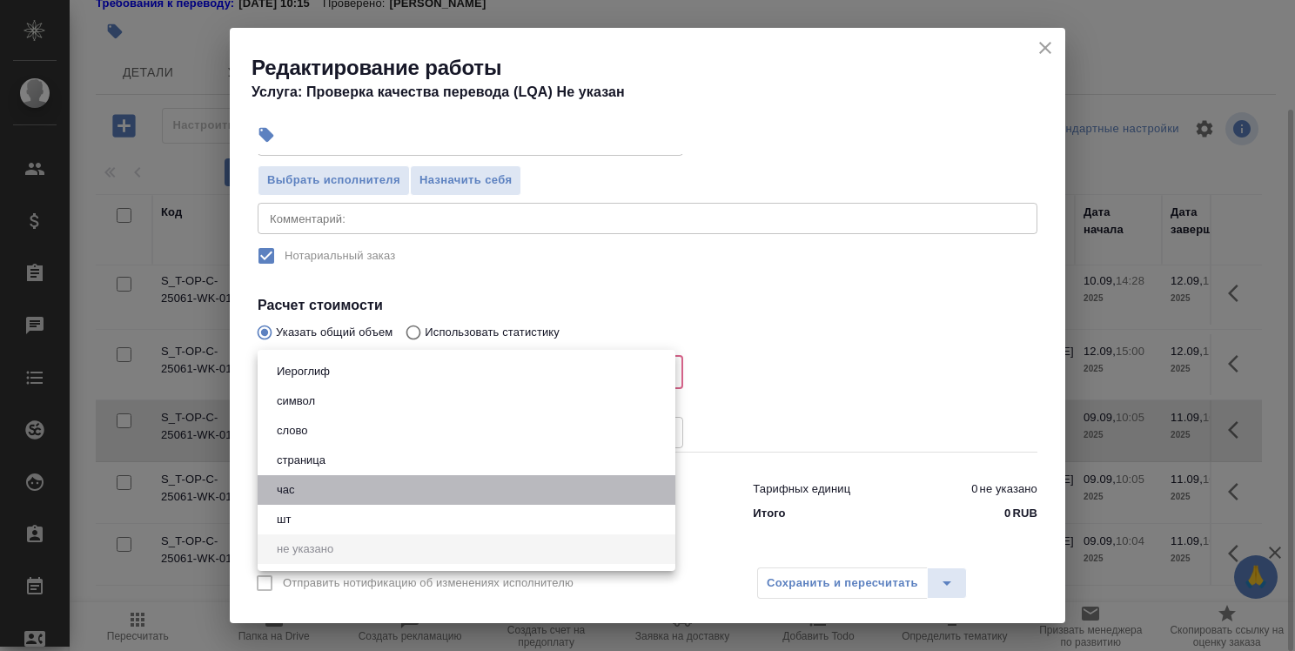
click at [414, 487] on li "час" at bounding box center [467, 490] width 418 height 30
type input "5a8b1489cc6b4906c91bfd93"
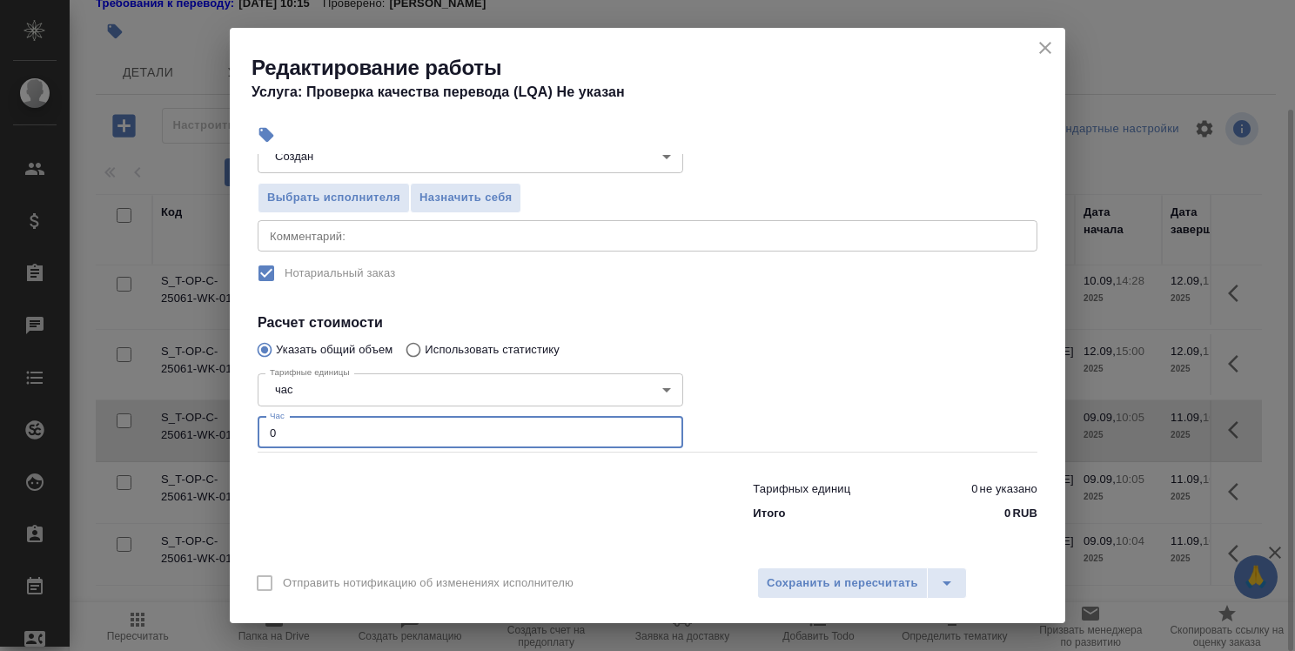
drag, startPoint x: 278, startPoint y: 432, endPoint x: 268, endPoint y: 432, distance: 9.6
click at [268, 432] on input "0" at bounding box center [471, 432] width 426 height 31
type input "1"
type input "1.5"
click at [862, 575] on span "Сохранить и пересчитать" at bounding box center [842, 583] width 151 height 20
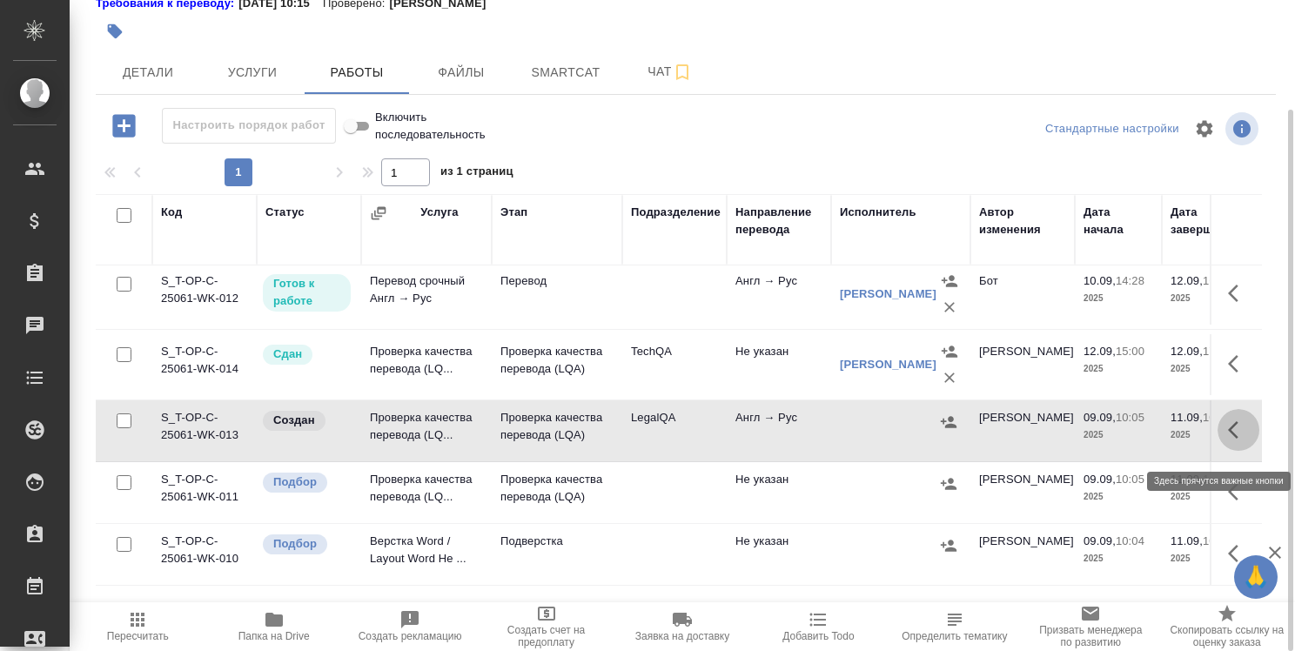
click at [1228, 434] on icon "button" at bounding box center [1238, 429] width 21 height 21
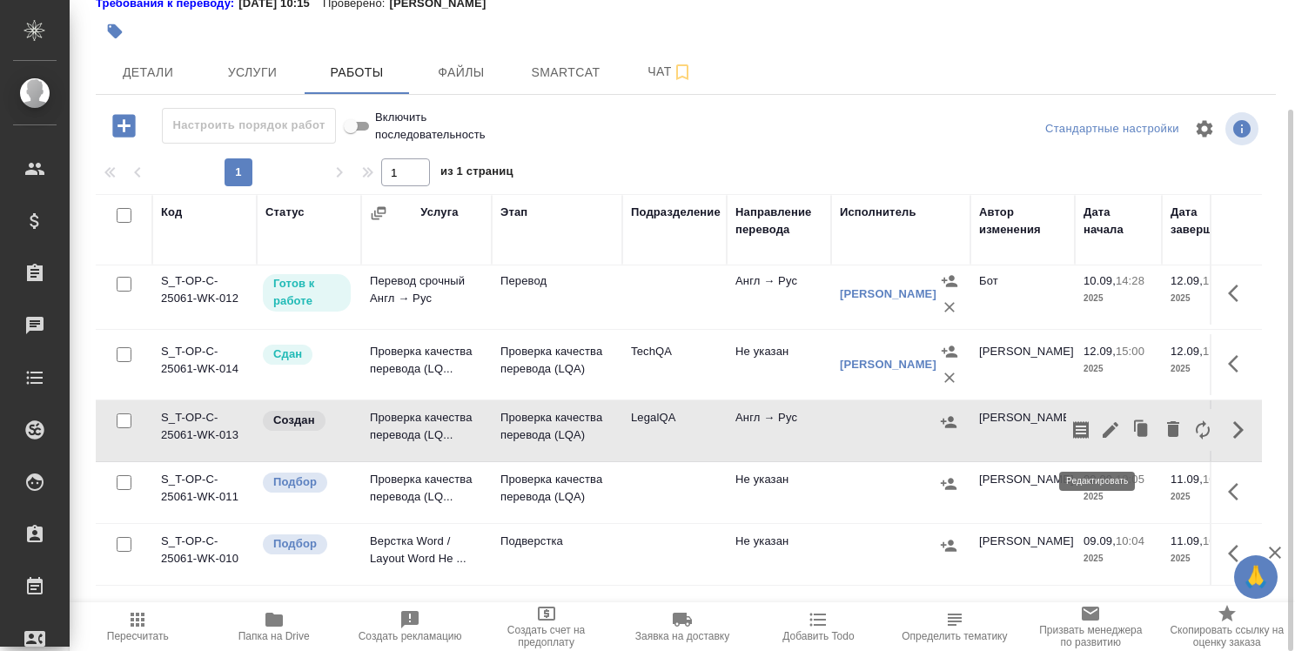
click at [1100, 439] on icon "button" at bounding box center [1110, 429] width 21 height 21
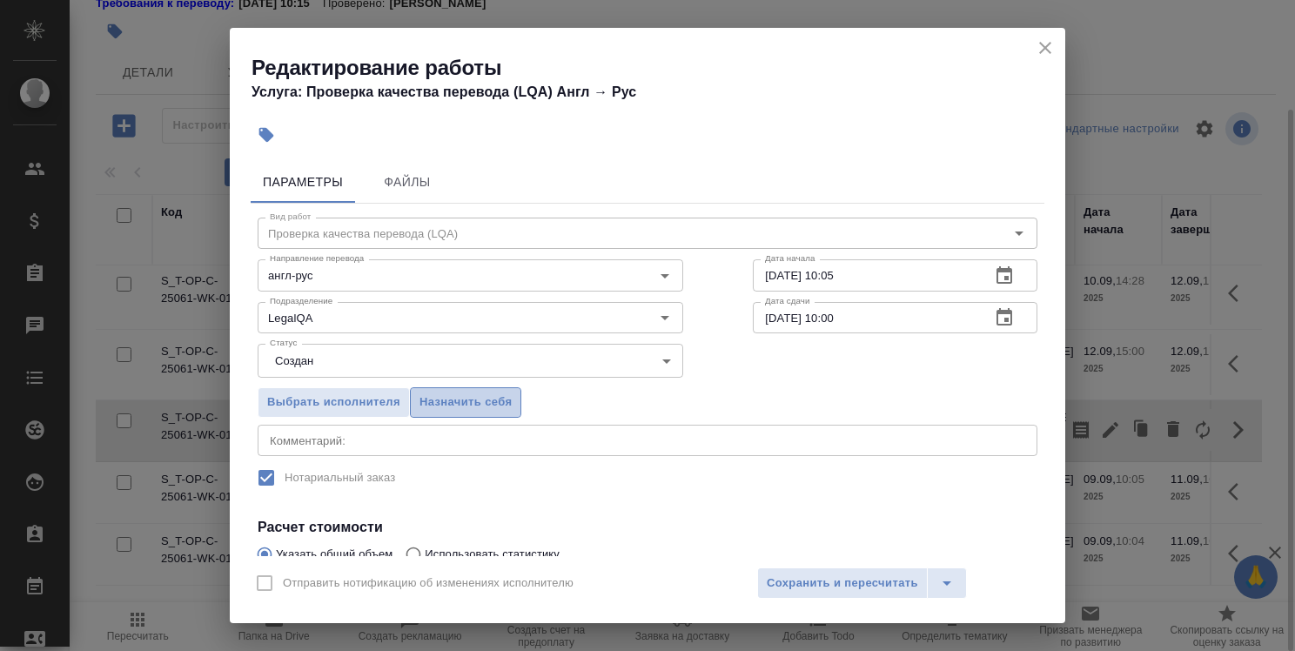
click at [483, 397] on span "Назначить себя" at bounding box center [465, 402] width 92 height 20
click at [842, 585] on span "Сохранить и пересчитать" at bounding box center [842, 583] width 151 height 20
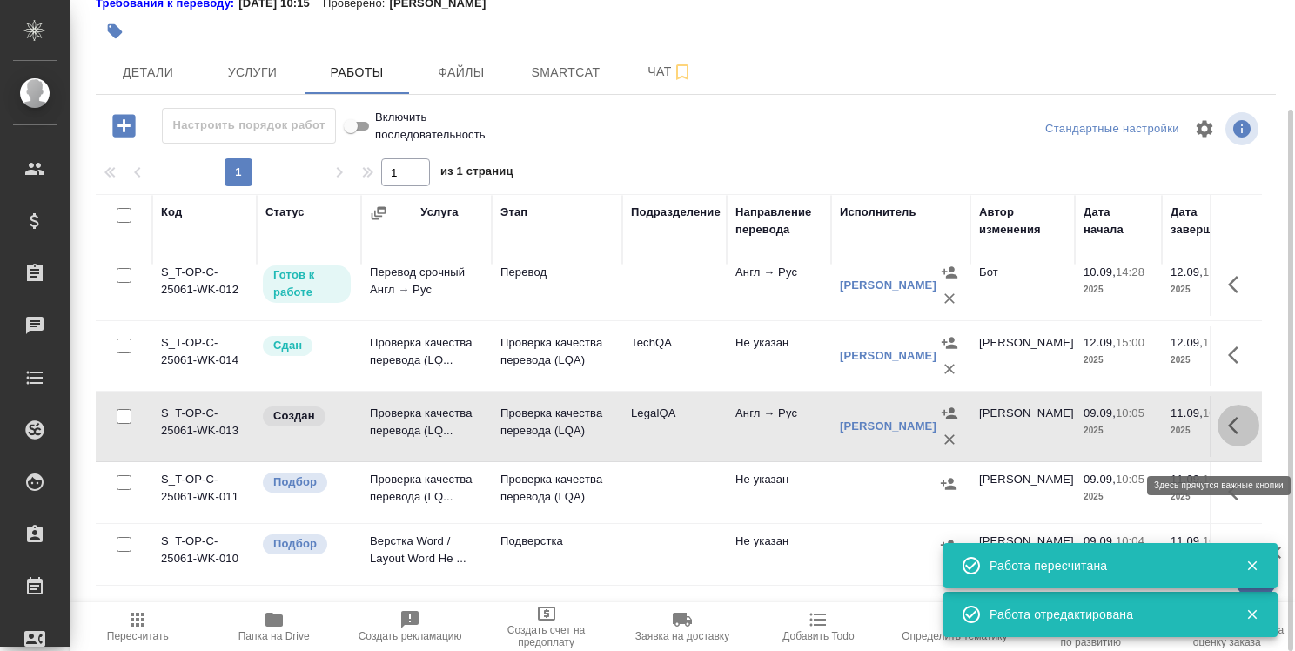
click at [1228, 436] on icon "button" at bounding box center [1238, 425] width 21 height 21
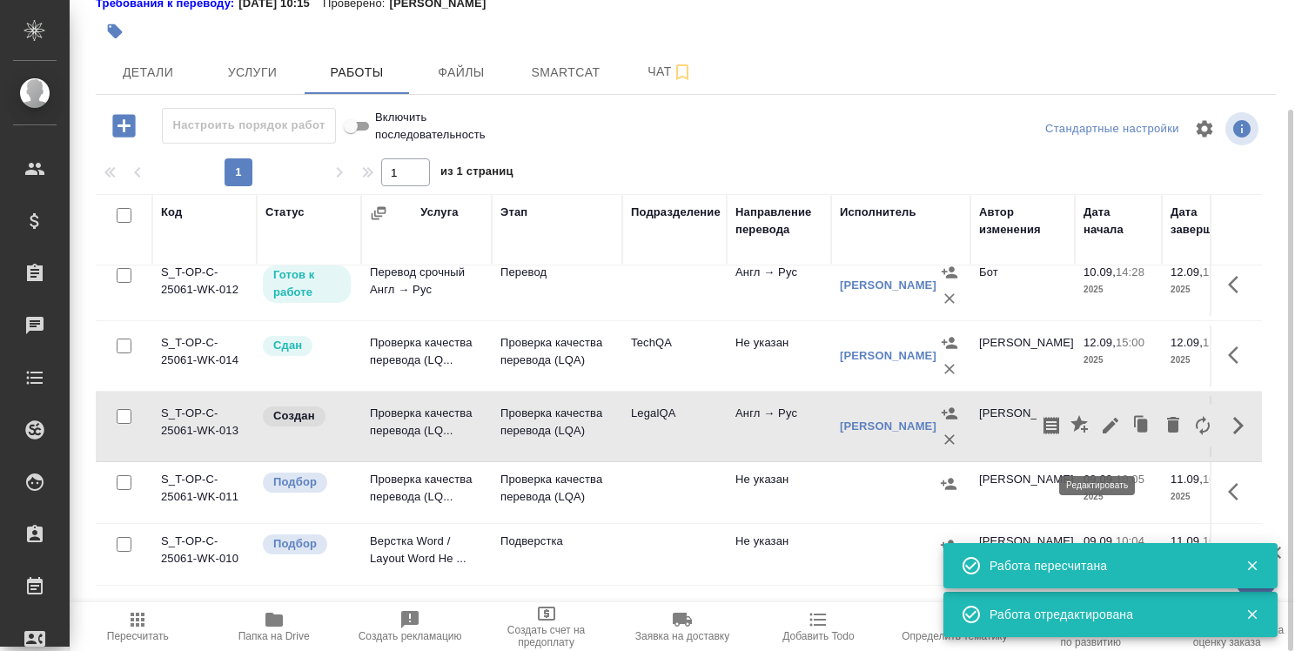
click at [1103, 433] on icon "button" at bounding box center [1111, 426] width 16 height 16
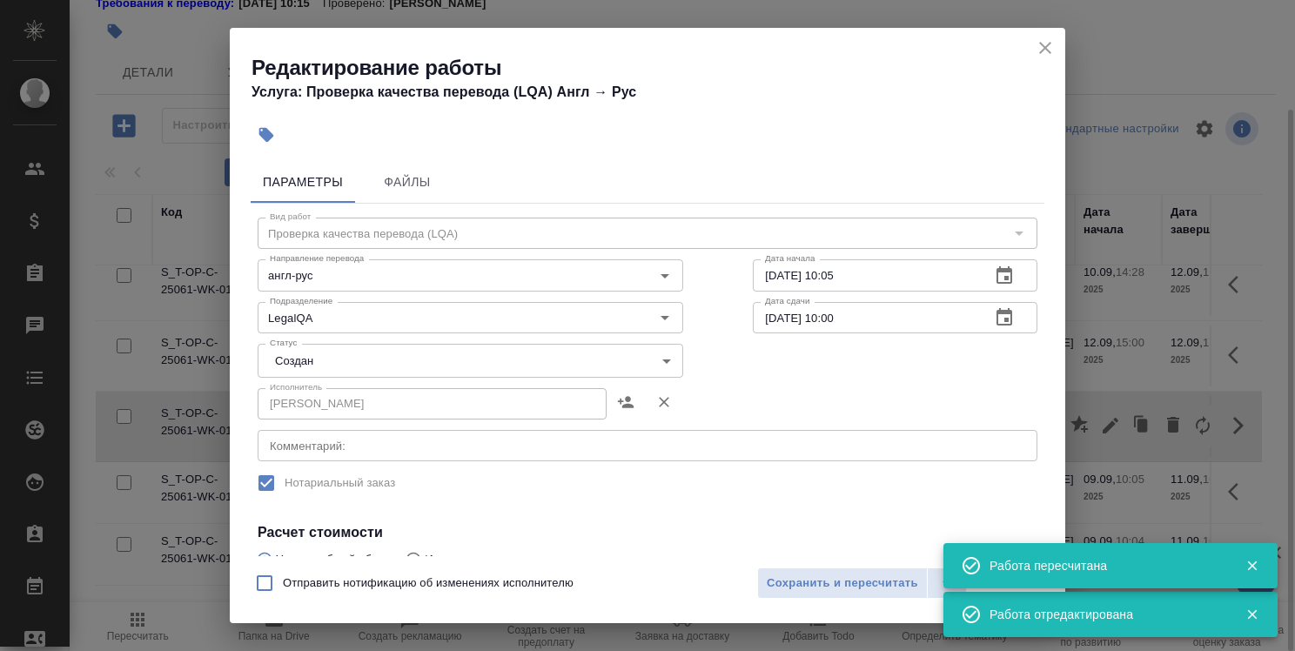
click at [546, 367] on body "🙏 .cls-1 fill:#fff; AWATERA Strelnikova Olga Клиенты Спецификации Заказы 0 Чаты…" at bounding box center [647, 325] width 1295 height 651
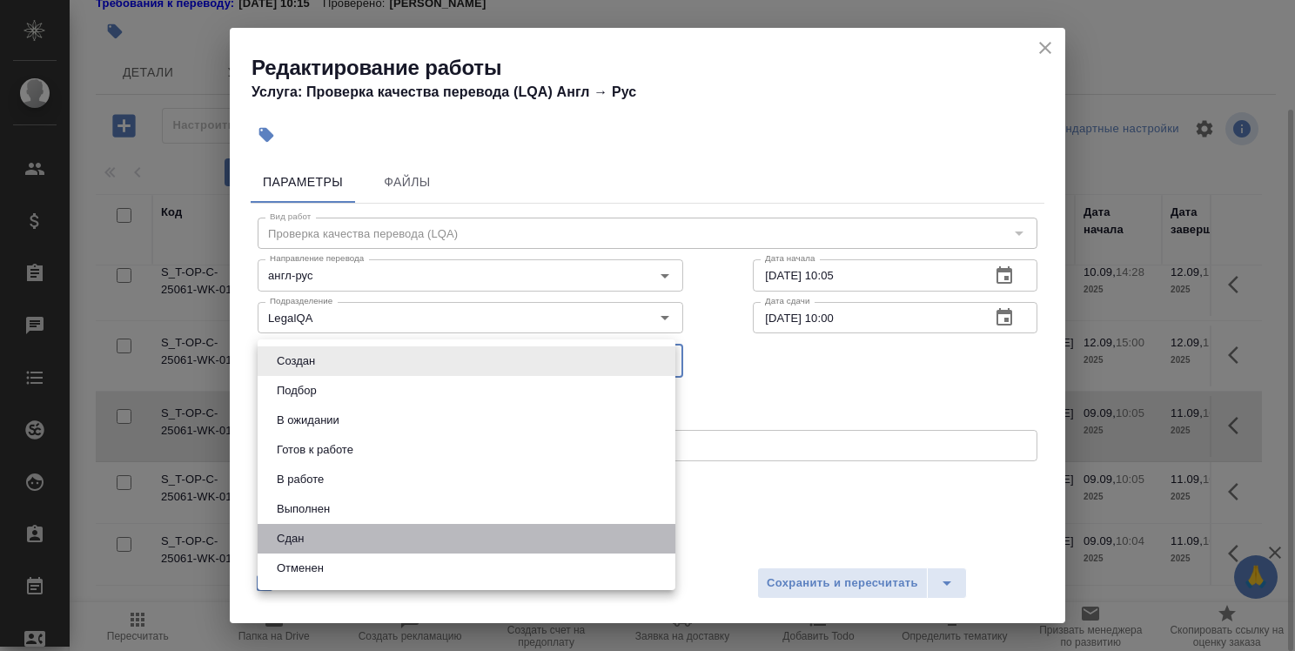
click at [533, 532] on li "Сдан" at bounding box center [467, 539] width 418 height 30
type input "closed"
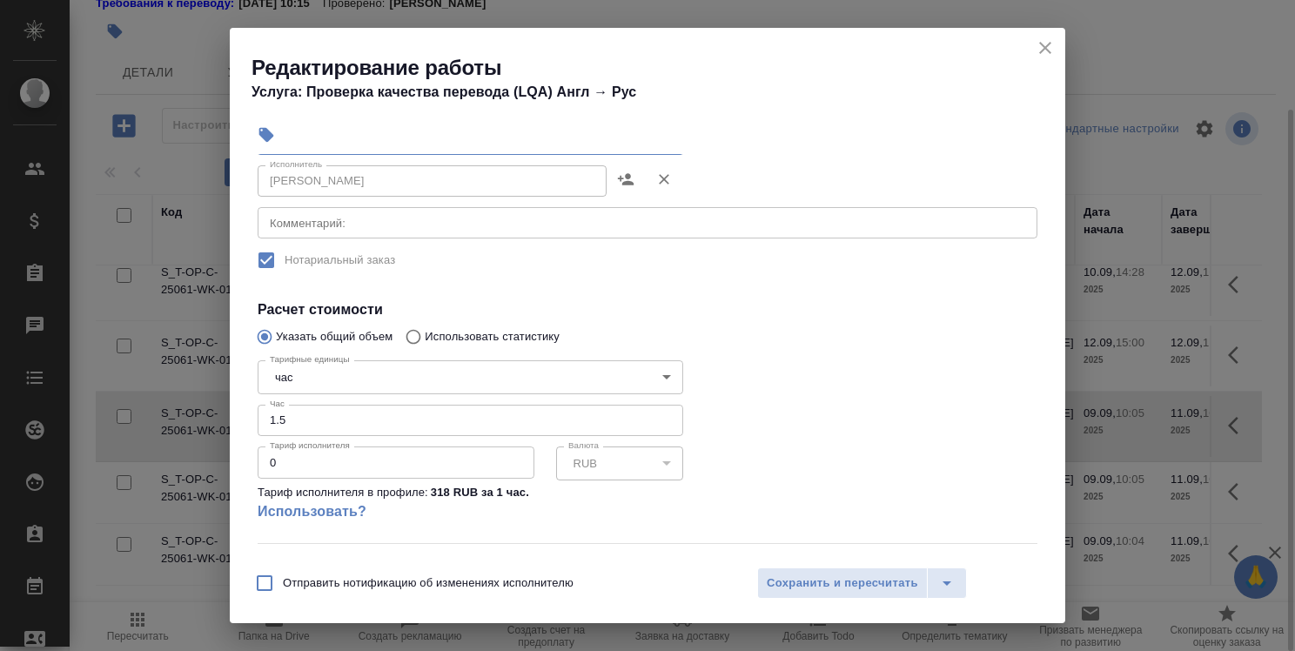
scroll to position [261, 0]
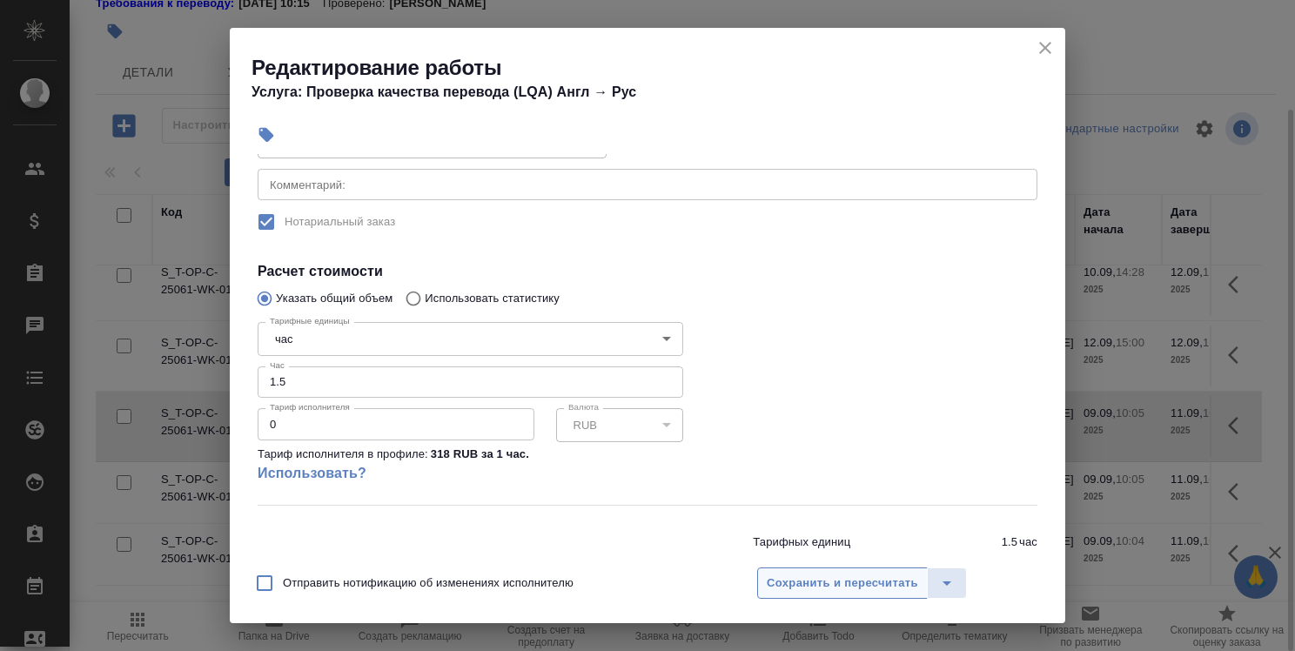
click at [850, 580] on span "Сохранить и пересчитать" at bounding box center [842, 583] width 151 height 20
